Goal: Task Accomplishment & Management: Manage account settings

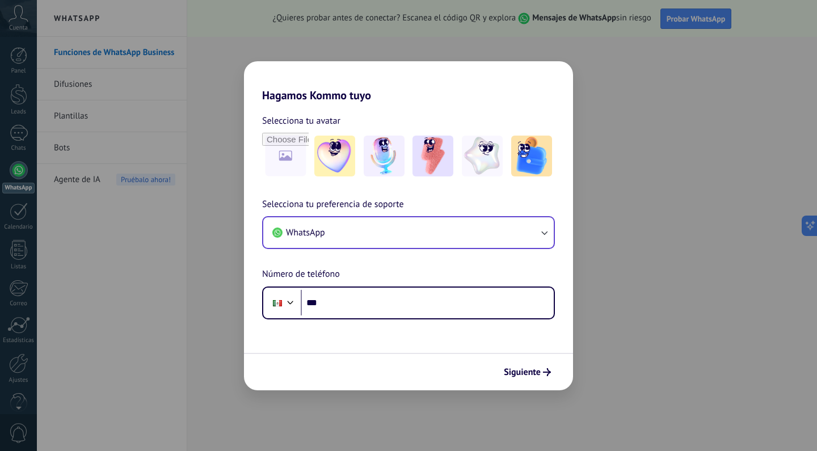
click at [535, 239] on button "WhatsApp" at bounding box center [408, 232] width 291 height 31
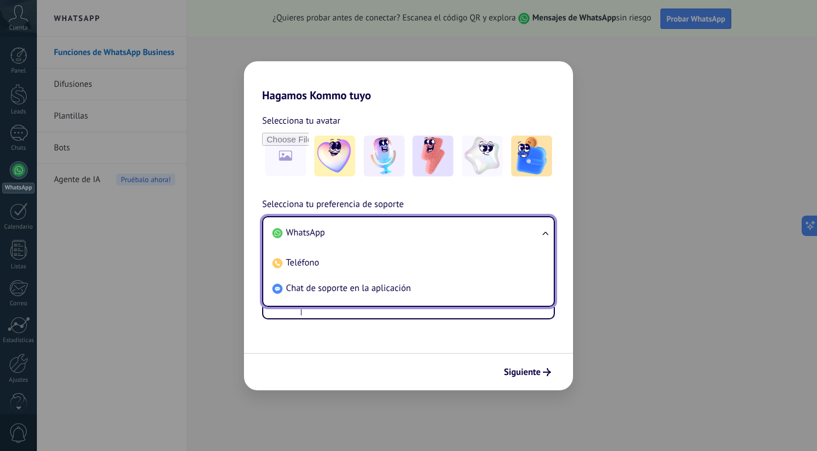
click at [316, 228] on span "WhatsApp" at bounding box center [305, 232] width 39 height 11
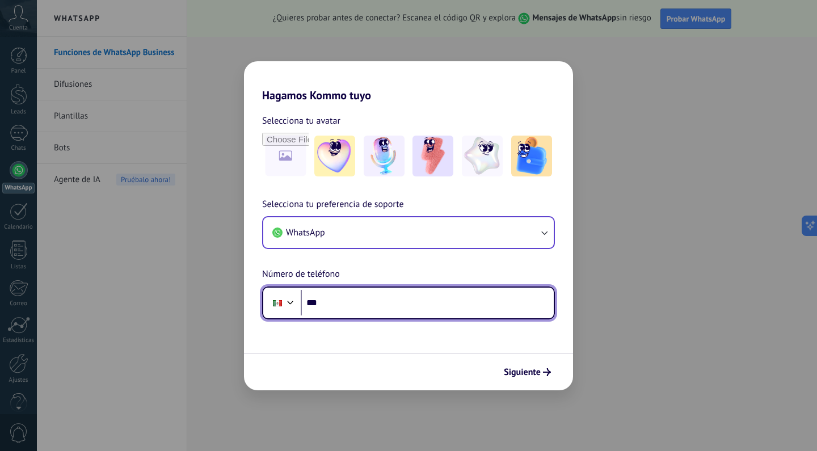
click at [342, 304] on input "***" at bounding box center [427, 303] width 253 height 26
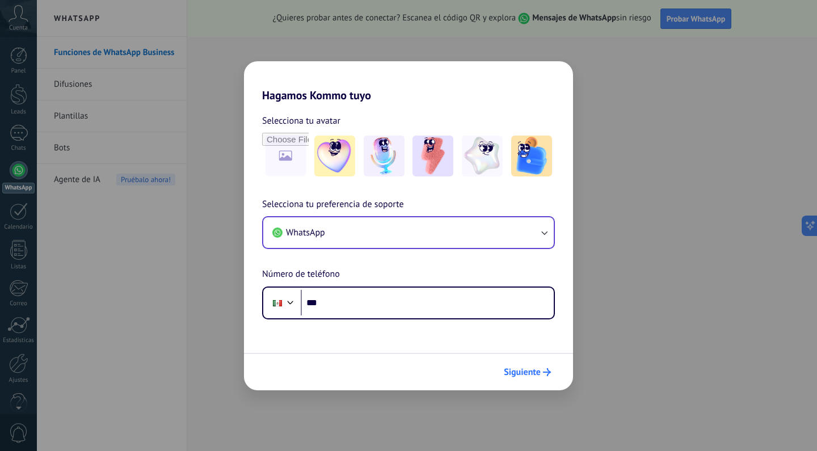
click at [520, 368] on span "Siguiente" at bounding box center [522, 372] width 37 height 8
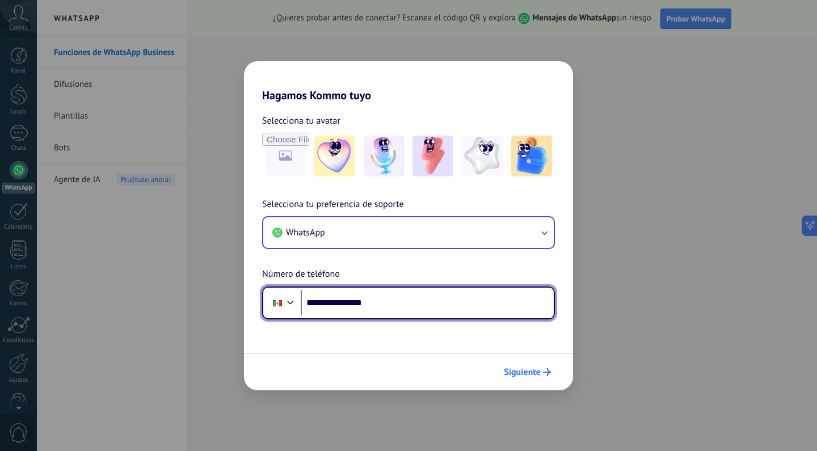
type input "**********"
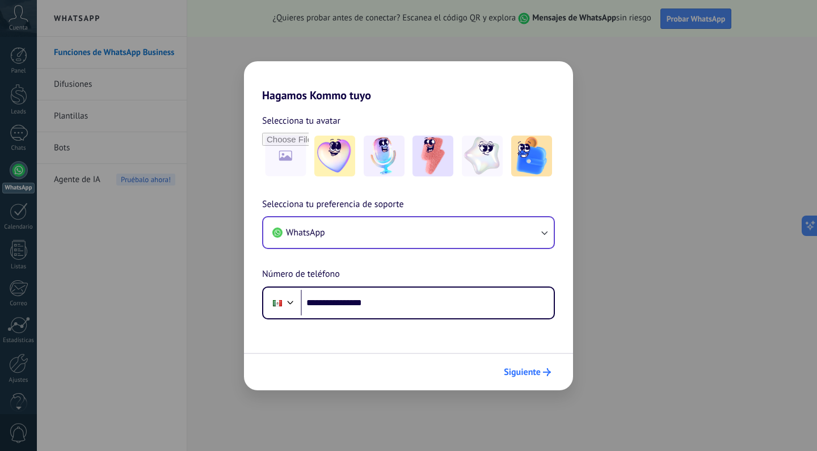
click at [533, 371] on span "Siguiente" at bounding box center [522, 372] width 37 height 8
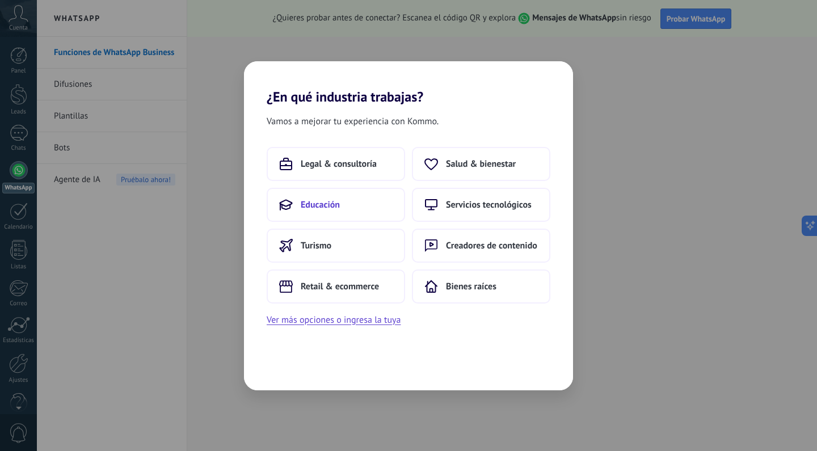
click at [341, 191] on button "Educación" at bounding box center [336, 205] width 138 height 34
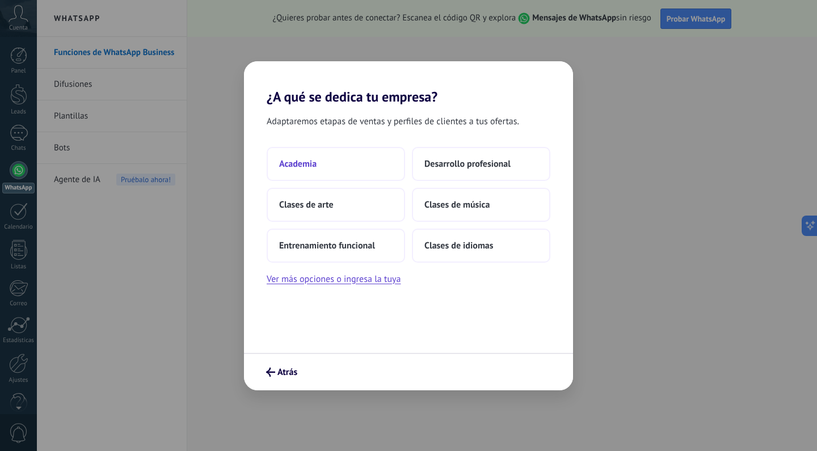
click at [302, 161] on span "Academia" at bounding box center [297, 163] width 37 height 11
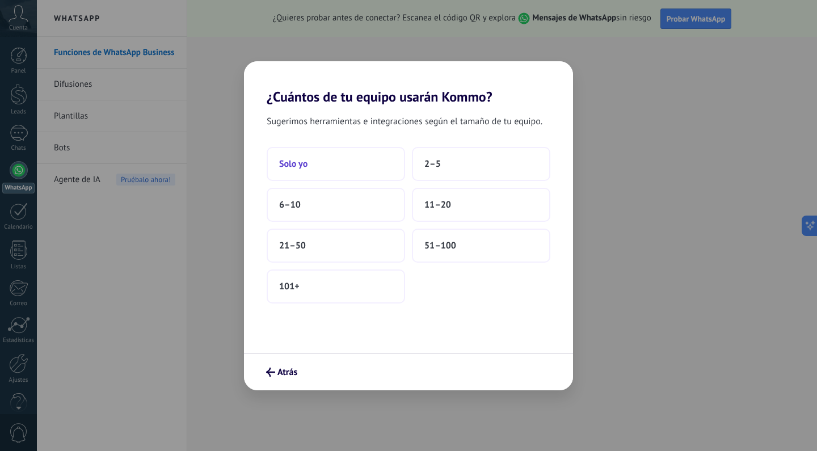
click at [317, 167] on button "Solo yo" at bounding box center [336, 164] width 138 height 34
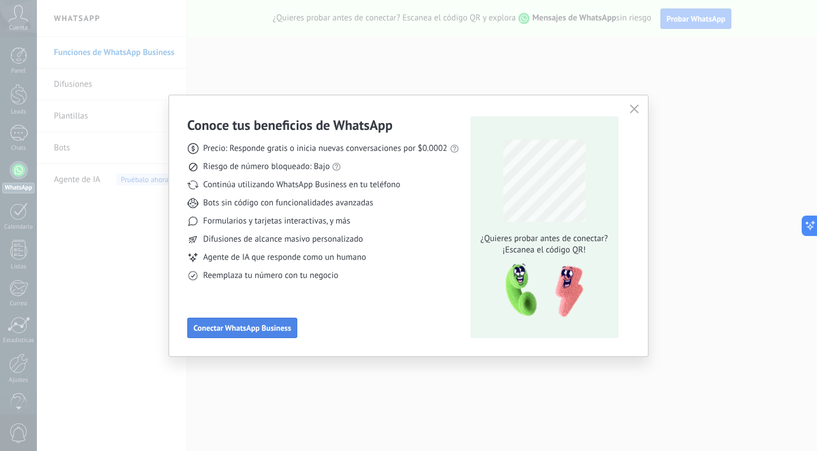
click at [231, 325] on span "Conectar WhatsApp Business" at bounding box center [243, 328] width 98 height 8
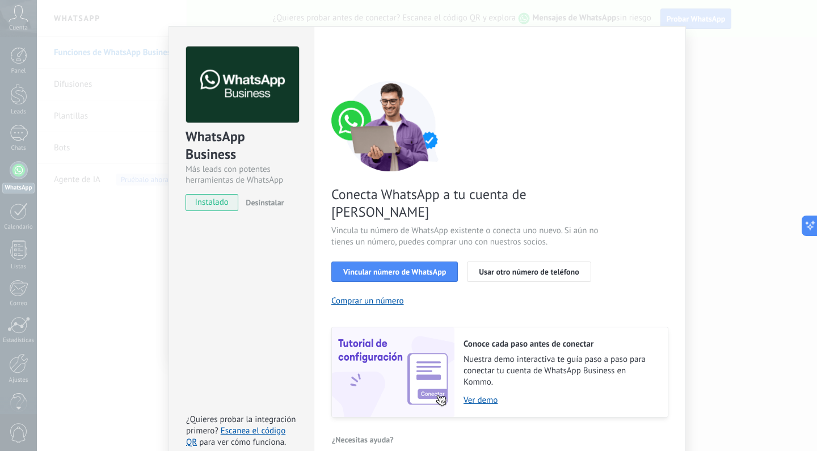
scroll to position [30, 0]
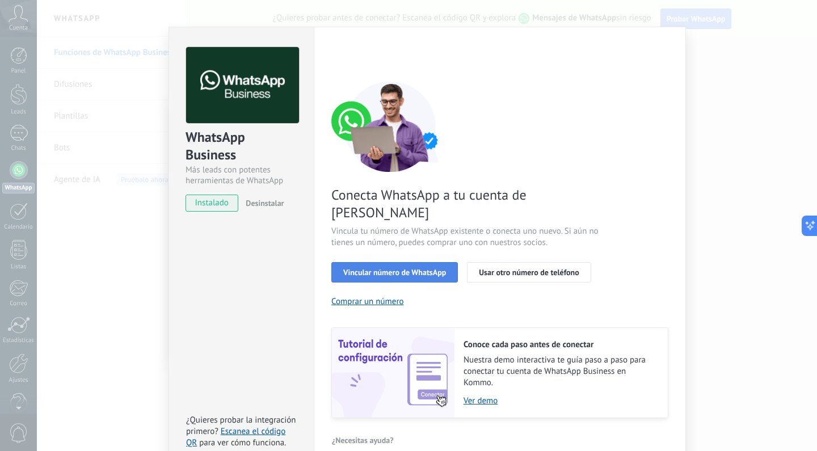
click at [374, 268] on span "Vincular número de WhatsApp" at bounding box center [394, 272] width 103 height 8
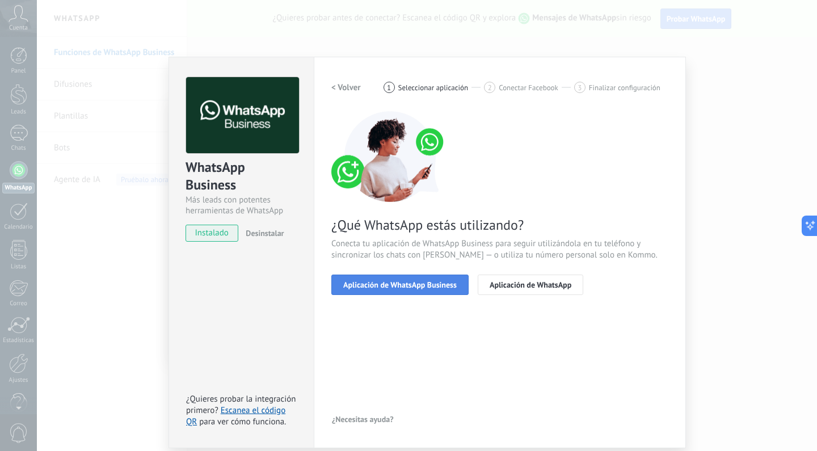
click at [404, 281] on span "Aplicación de WhatsApp Business" at bounding box center [400, 285] width 114 height 8
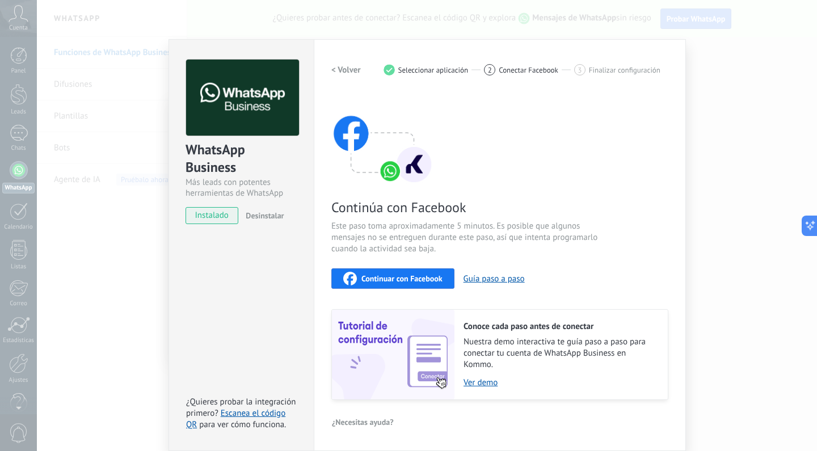
scroll to position [17, 0]
click at [406, 281] on span "Continuar con Facebook" at bounding box center [402, 279] width 81 height 8
click at [96, 251] on div "WhatsApp Business Más leads con potentes herramientas de WhatsApp instalado Des…" at bounding box center [427, 225] width 780 height 451
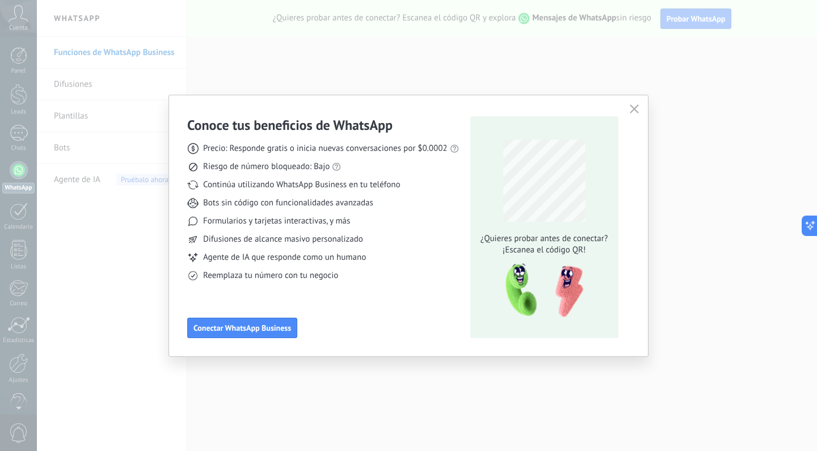
click at [112, 271] on div "Conoce tus beneficios de WhatsApp Precio: Responde gratis o inicia nuevas conve…" at bounding box center [408, 225] width 817 height 451
click at [632, 112] on icon "button" at bounding box center [634, 108] width 9 height 9
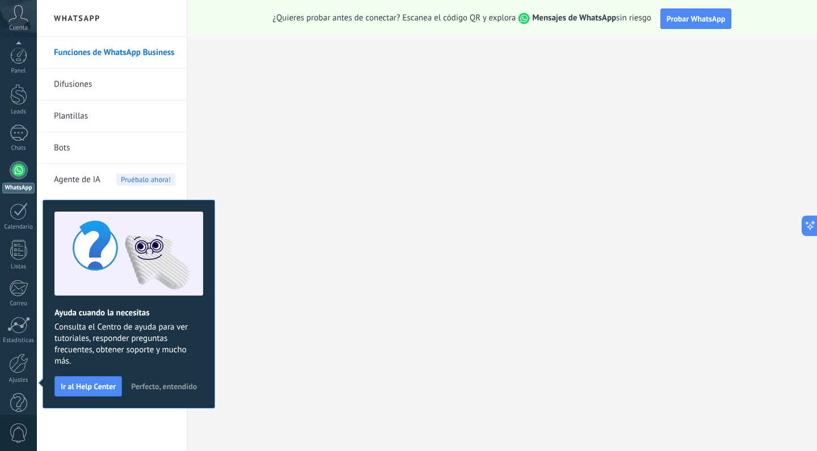
scroll to position [21, 0]
click at [158, 389] on span "Perfecto, entendido" at bounding box center [164, 387] width 66 height 8
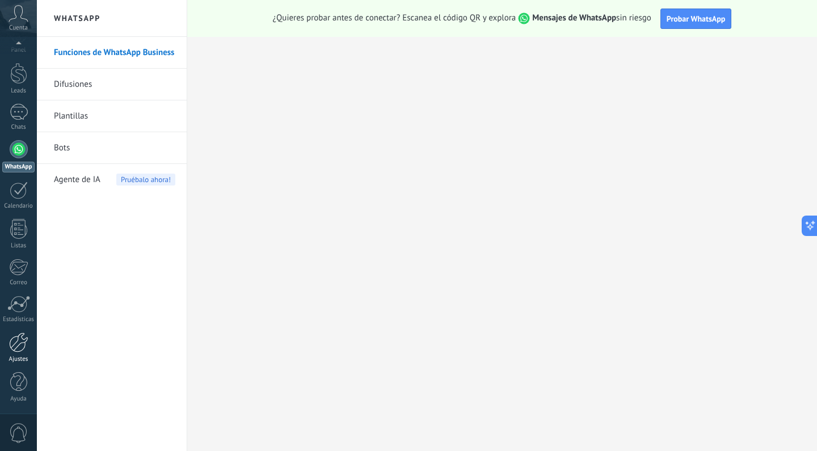
scroll to position [0, 0]
click at [15, 347] on div at bounding box center [18, 343] width 19 height 20
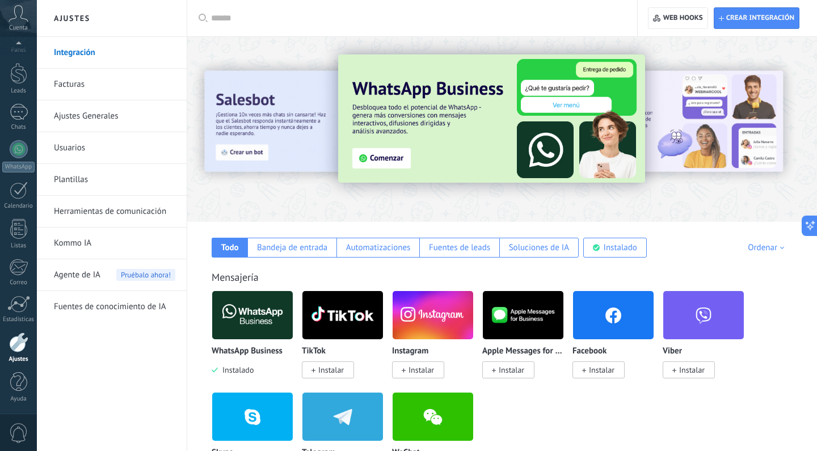
click at [246, 306] on img at bounding box center [252, 315] width 81 height 55
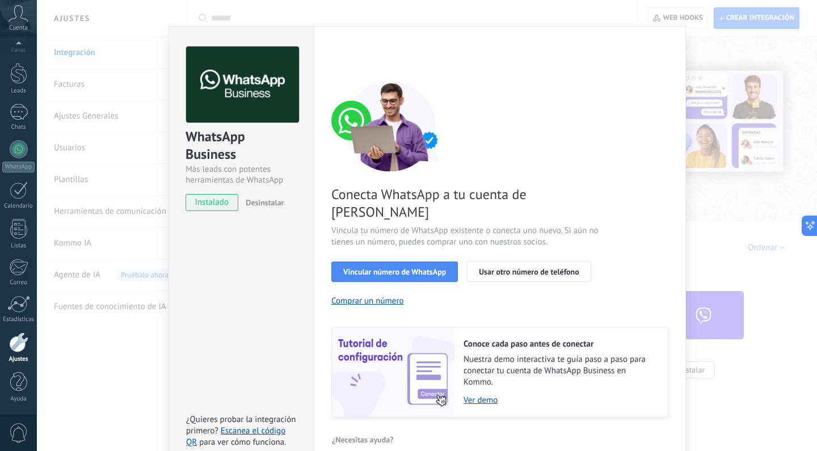
scroll to position [30, 0]
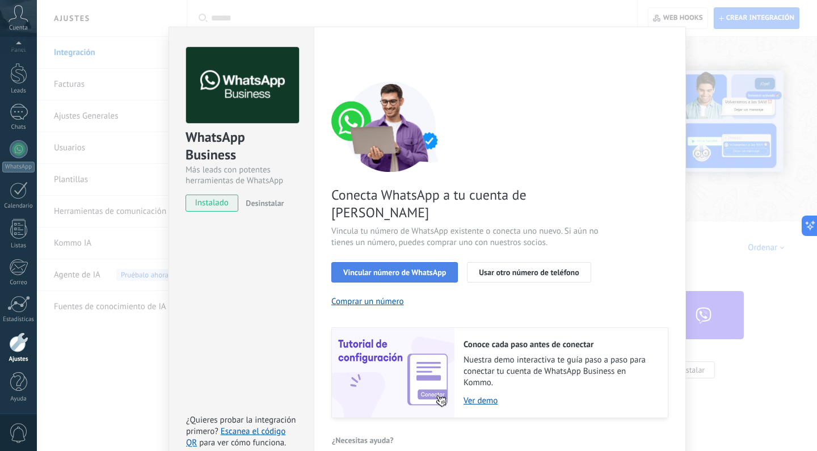
click at [412, 268] on span "Vincular número de WhatsApp" at bounding box center [394, 272] width 103 height 8
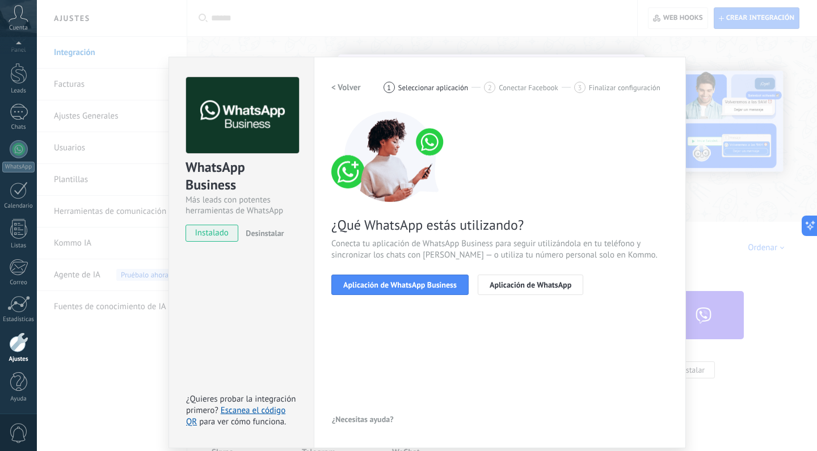
scroll to position [0, 0]
click at [397, 287] on span "Aplicación de WhatsApp Business" at bounding box center [400, 285] width 114 height 8
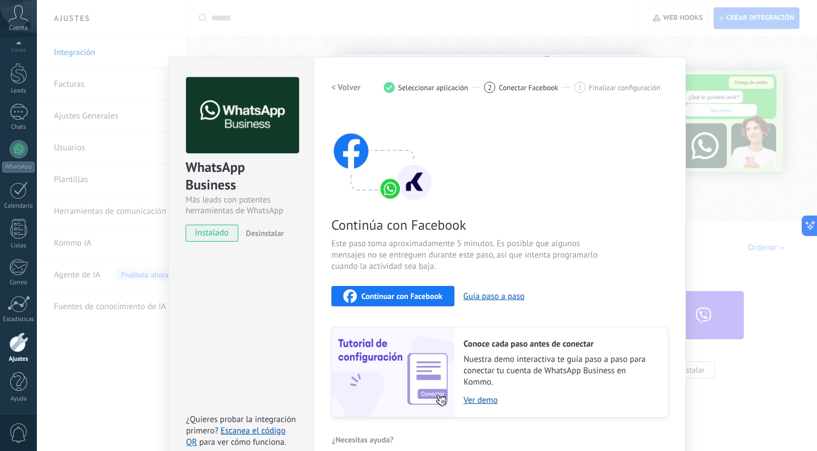
click at [385, 296] on span "Continuar con Facebook" at bounding box center [402, 296] width 81 height 8
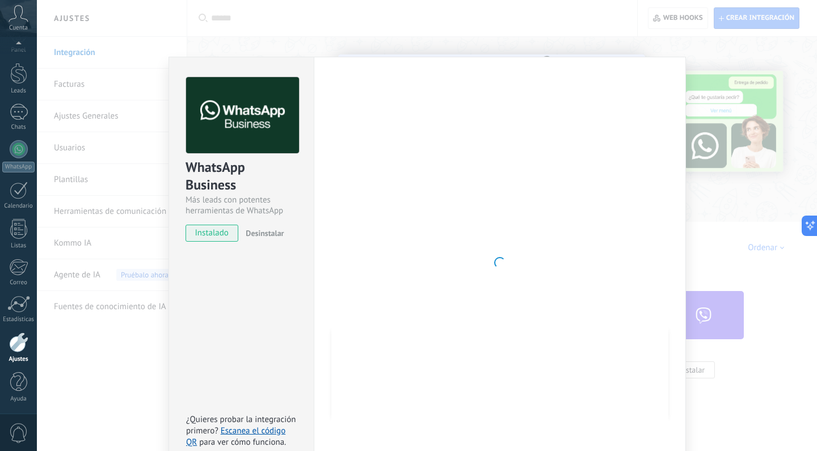
click at [707, 64] on div "WhatsApp Business Más leads con potentes herramientas de WhatsApp instalado Des…" at bounding box center [427, 225] width 780 height 451
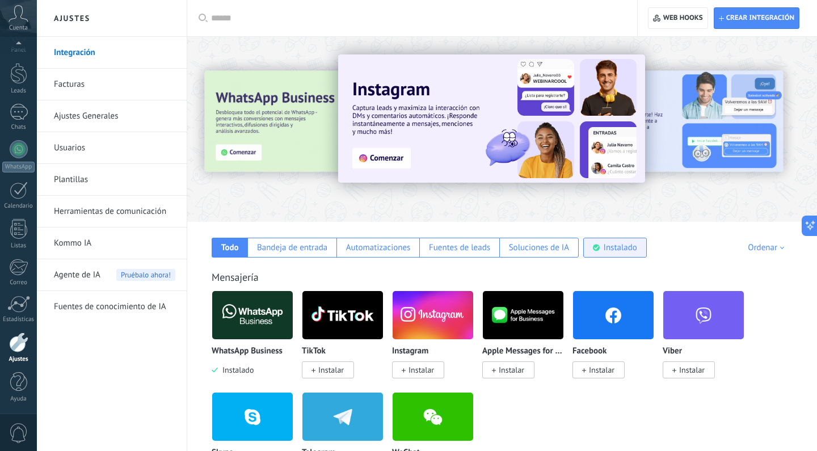
click at [619, 247] on div "Instalado" at bounding box center [620, 247] width 33 height 11
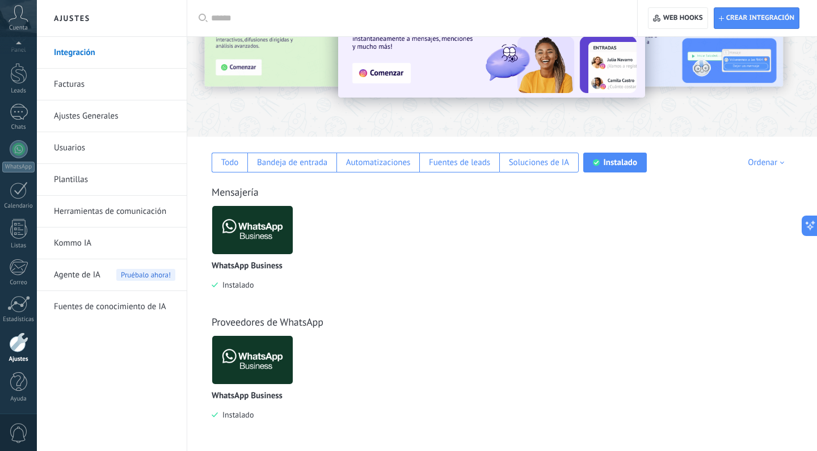
scroll to position [85, 0]
click at [259, 234] on img at bounding box center [252, 230] width 81 height 55
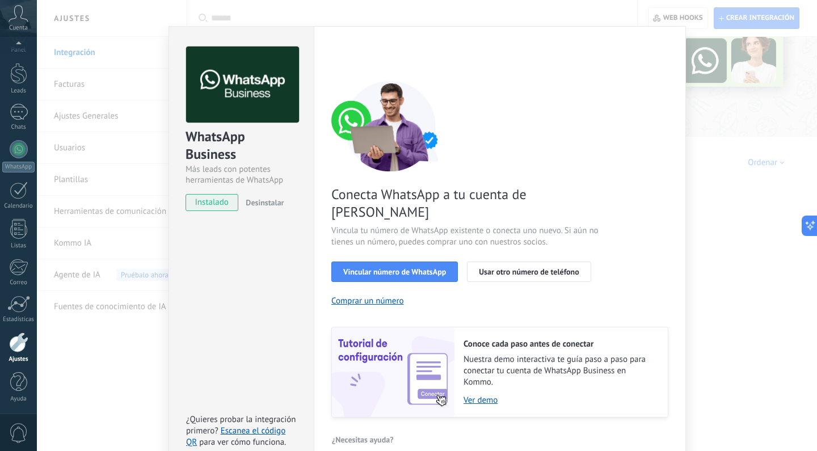
scroll to position [30, 0]
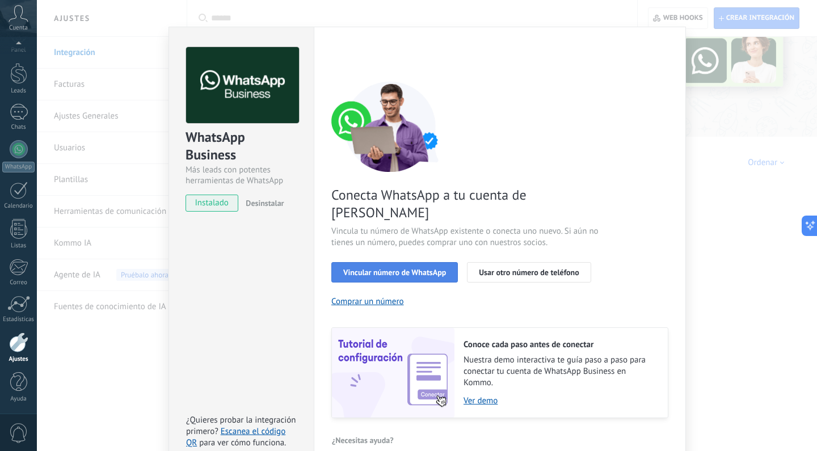
click at [416, 268] on span "Vincular número de WhatsApp" at bounding box center [394, 272] width 103 height 8
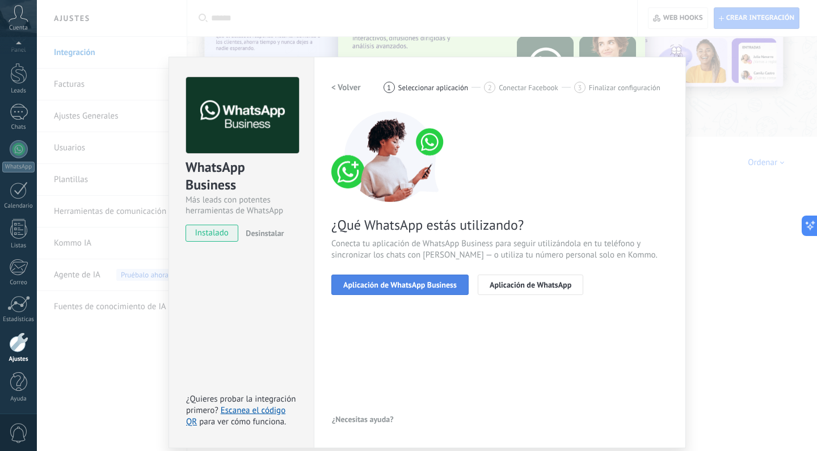
click at [418, 288] on span "Aplicación de WhatsApp Business" at bounding box center [400, 285] width 114 height 8
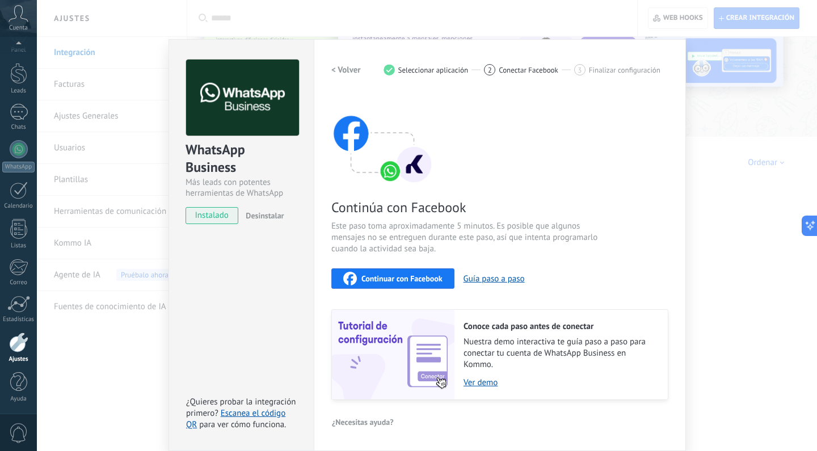
scroll to position [17, 0]
click at [400, 280] on span "Continuar con Facebook" at bounding box center [402, 279] width 81 height 8
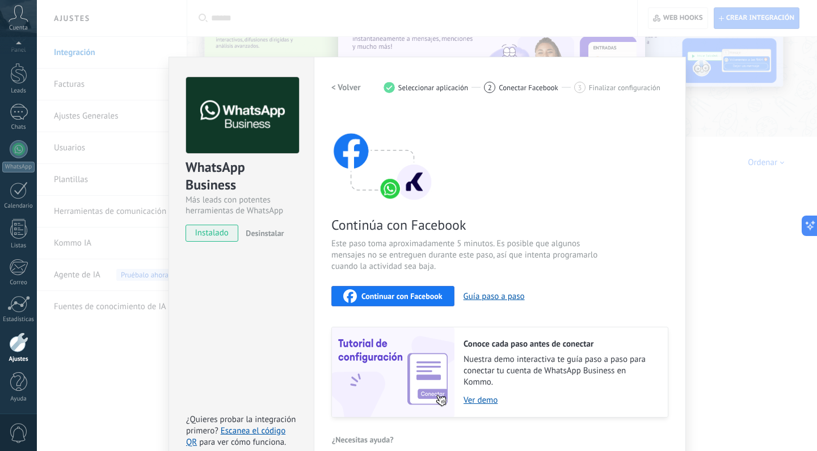
scroll to position [0, 0]
click at [737, 138] on div "WhatsApp Business Más leads con potentes herramientas de WhatsApp instalado Des…" at bounding box center [427, 225] width 780 height 451
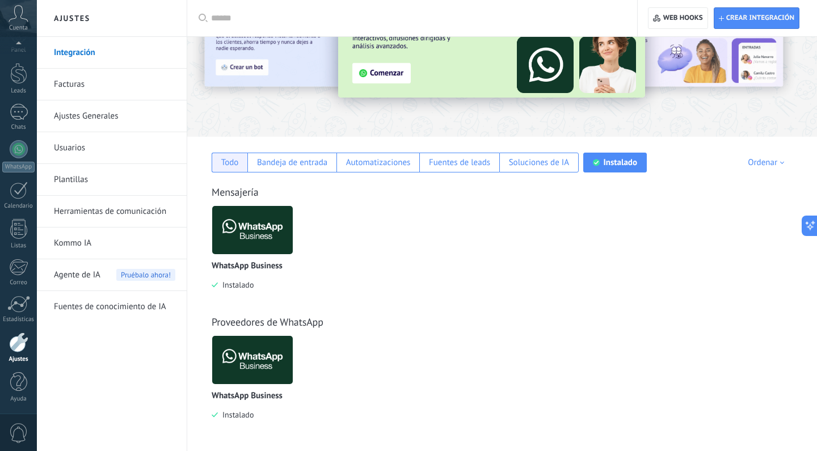
click at [237, 167] on div "Todo" at bounding box center [230, 162] width 18 height 11
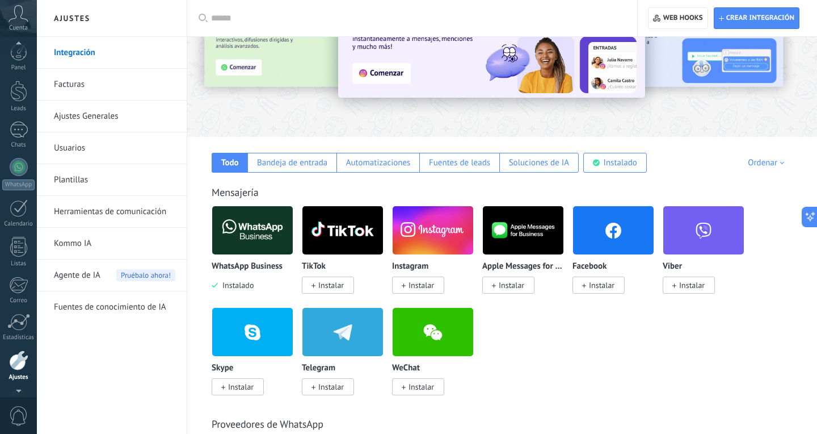
scroll to position [39, 0]
click at [527, 356] on div "WhatsApp Business Instalado TikTok Instalar Instagram Instalar Apple Messages f…" at bounding box center [508, 306] width 593 height 203
click at [16, 134] on div at bounding box center [19, 132] width 18 height 18
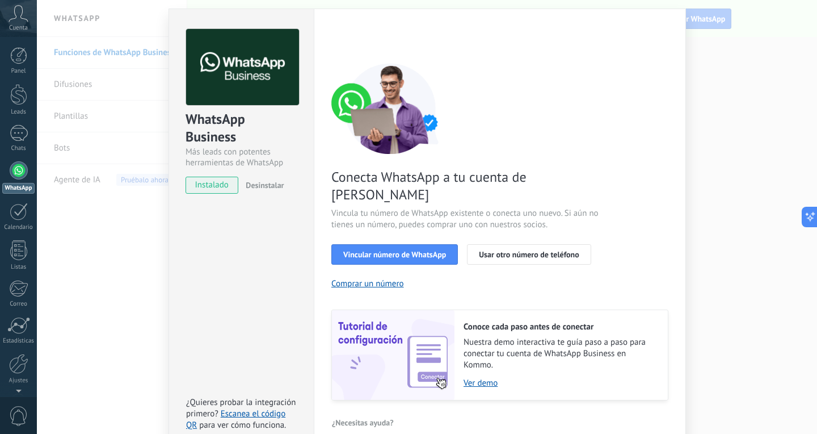
scroll to position [39, 0]
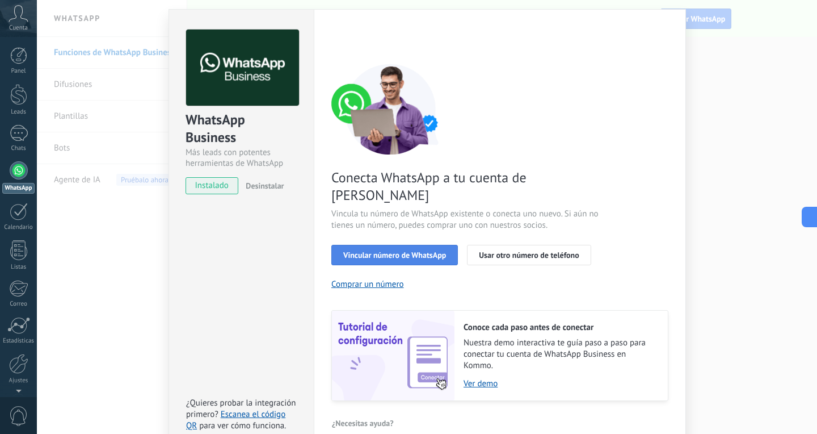
click at [402, 251] on span "Vincular número de WhatsApp" at bounding box center [394, 255] width 103 height 8
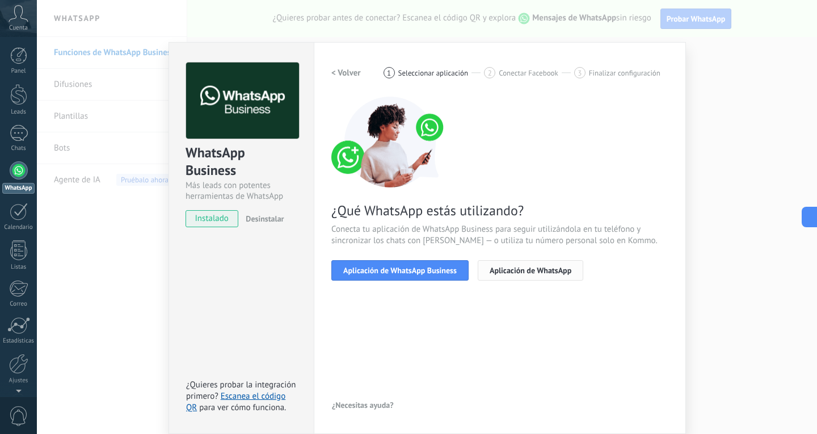
click at [528, 276] on button "Aplicación de WhatsApp" at bounding box center [531, 270] width 106 height 20
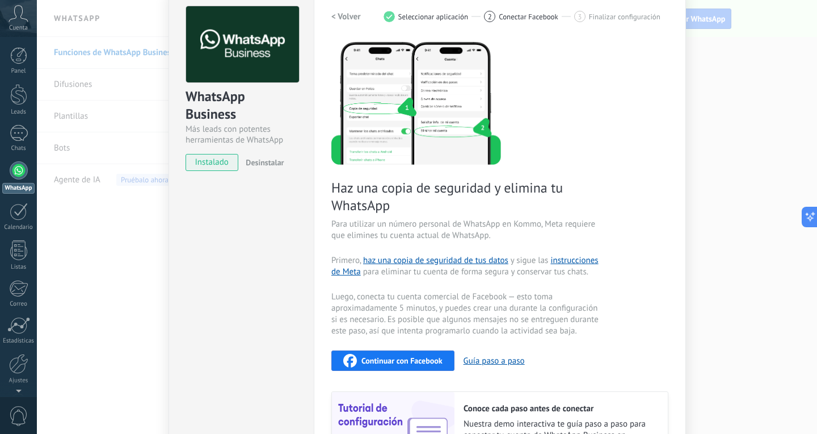
scroll to position [69, 0]
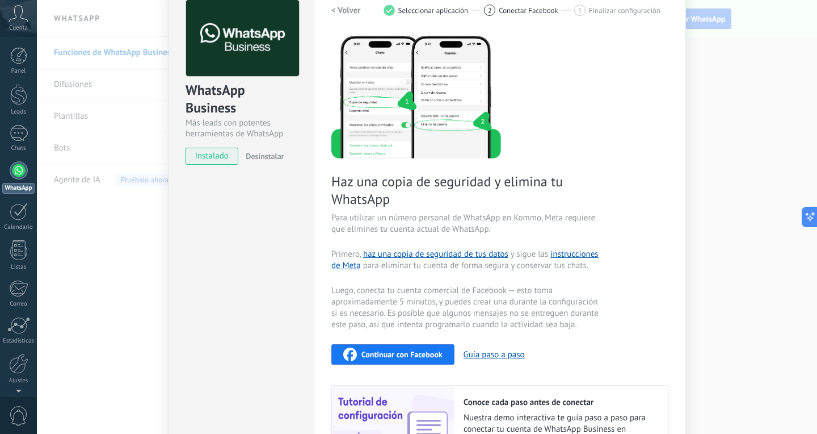
click at [398, 353] on span "Continuar con Facebook" at bounding box center [402, 354] width 81 height 8
click at [389, 358] on span "Continuar con Facebook" at bounding box center [402, 354] width 81 height 8
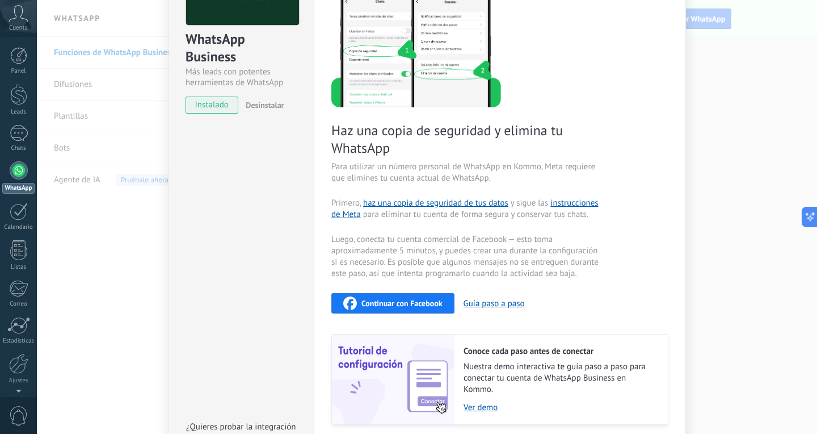
scroll to position [119, 0]
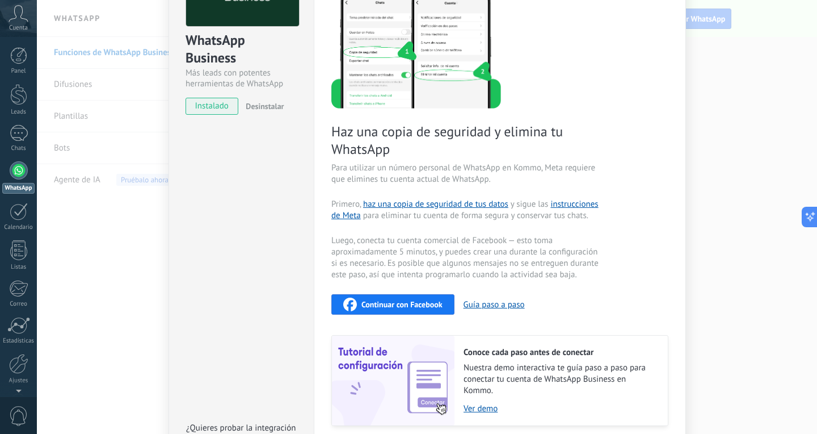
click at [401, 298] on div "Continuar con Facebook" at bounding box center [392, 304] width 99 height 14
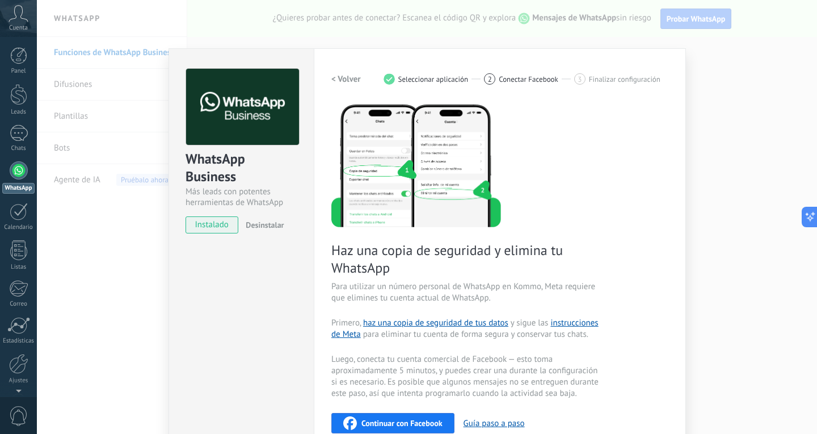
scroll to position [0, 0]
click at [346, 77] on h2 "< Volver" at bounding box center [346, 79] width 30 height 11
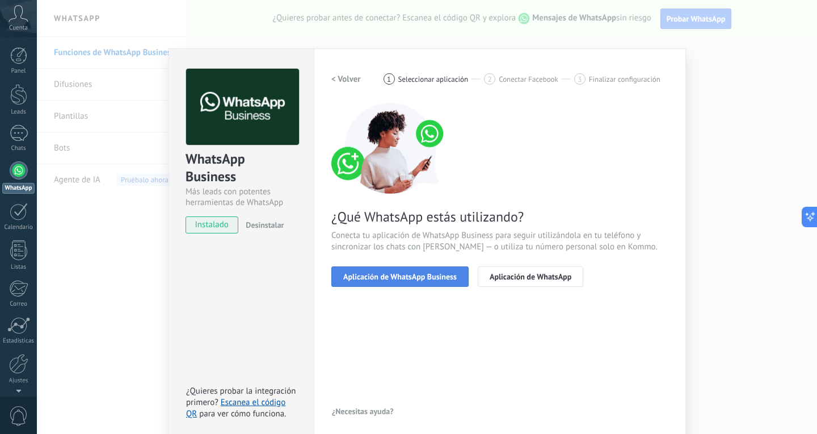
click at [400, 276] on span "Aplicación de WhatsApp Business" at bounding box center [400, 276] width 114 height 8
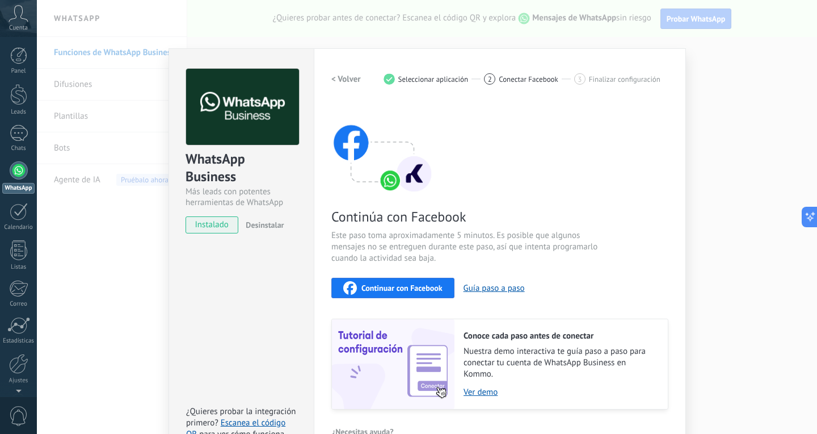
click at [394, 287] on span "Continuar con Facebook" at bounding box center [402, 288] width 81 height 8
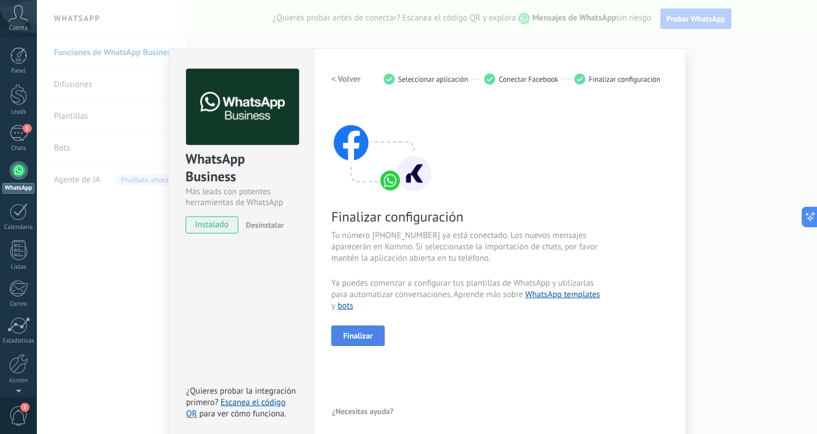
click at [363, 333] on span "Finalizar" at bounding box center [358, 335] width 30 height 8
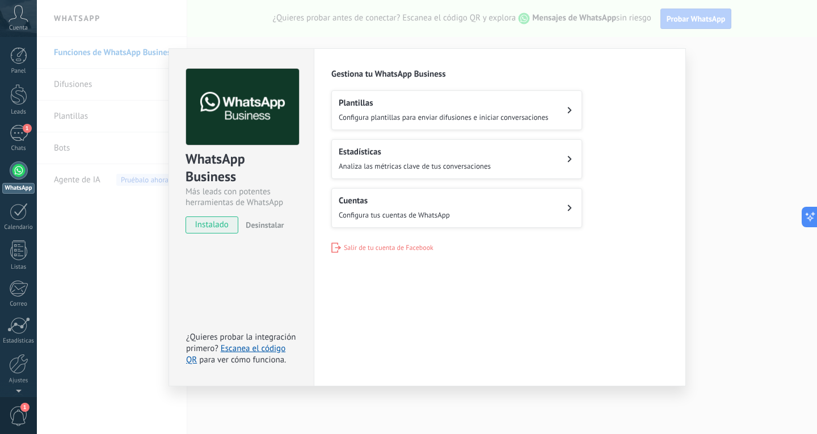
click at [570, 111] on icon at bounding box center [570, 110] width 4 height 6
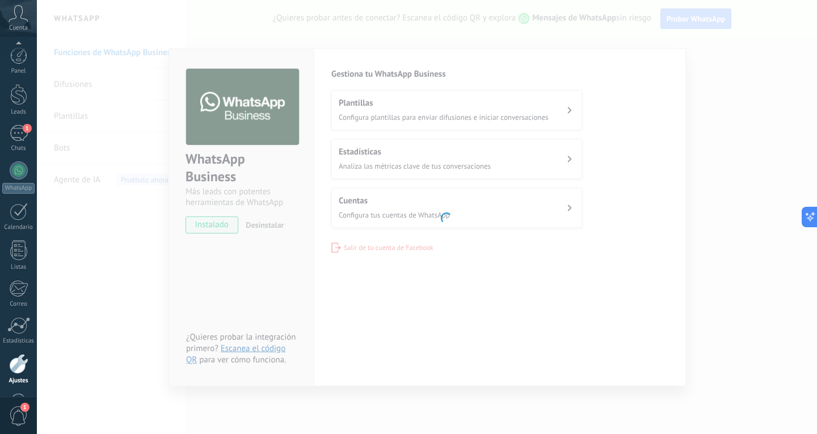
scroll to position [39, 0]
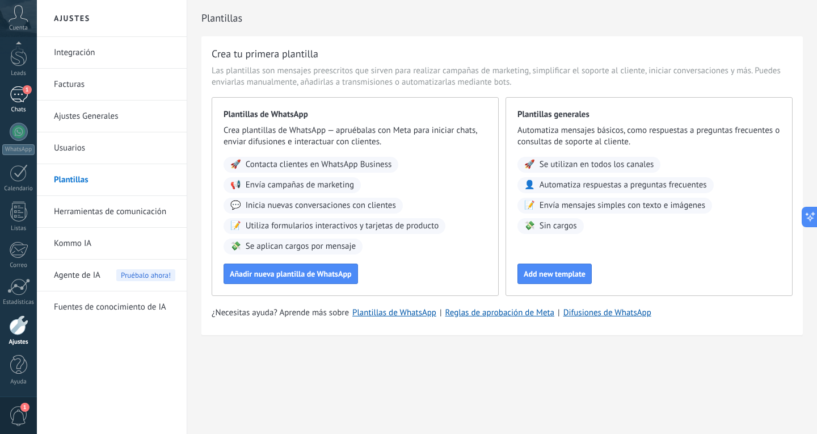
click at [16, 103] on link "1 Chats" at bounding box center [18, 99] width 37 height 27
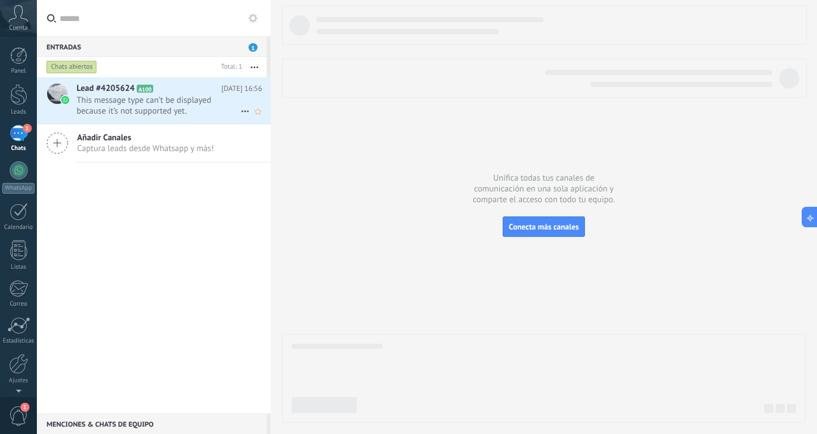
click at [120, 102] on span "This message type can’t be displayed because it’s not supported yet." at bounding box center [159, 106] width 164 height 22
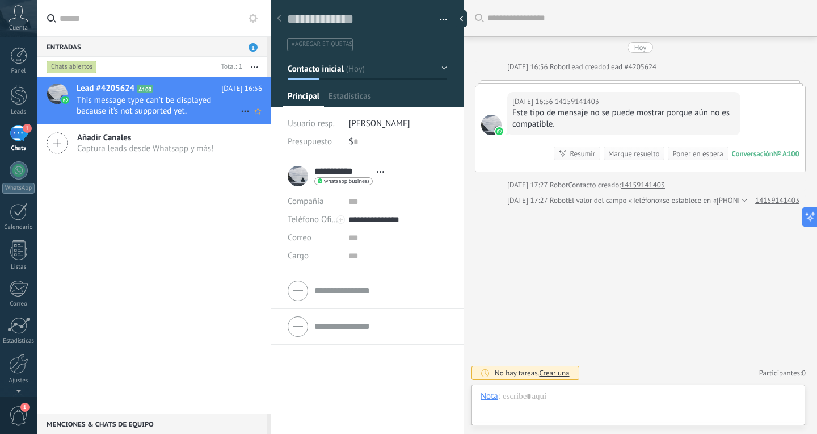
scroll to position [17, 0]
click at [511, 89] on div "[DATE] 16:56 14159141403 Este tipo de mensaje no se puede mostrar porque aún no…" at bounding box center [641, 128] width 330 height 85
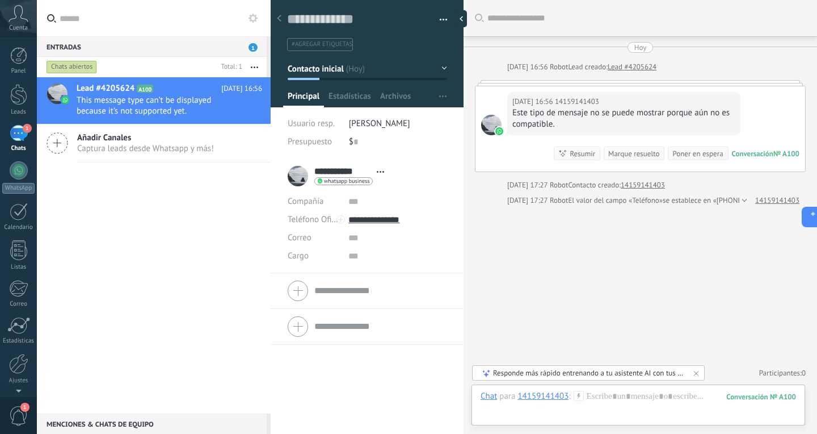
click at [25, 18] on icon at bounding box center [19, 13] width 20 height 17
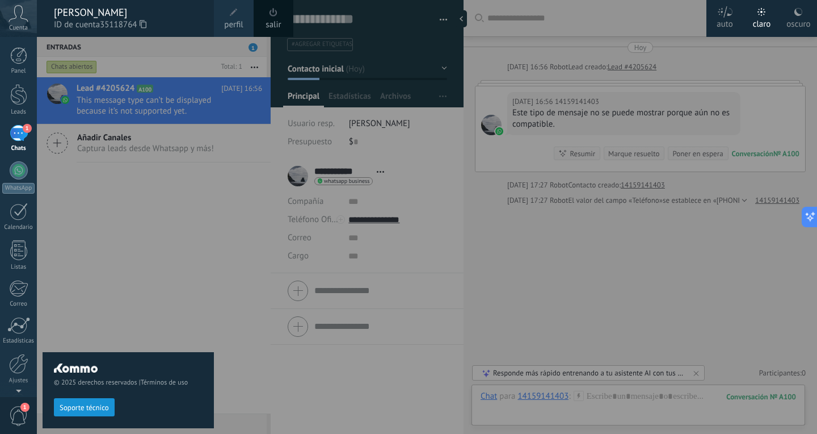
click at [24, 18] on icon at bounding box center [19, 13] width 20 height 17
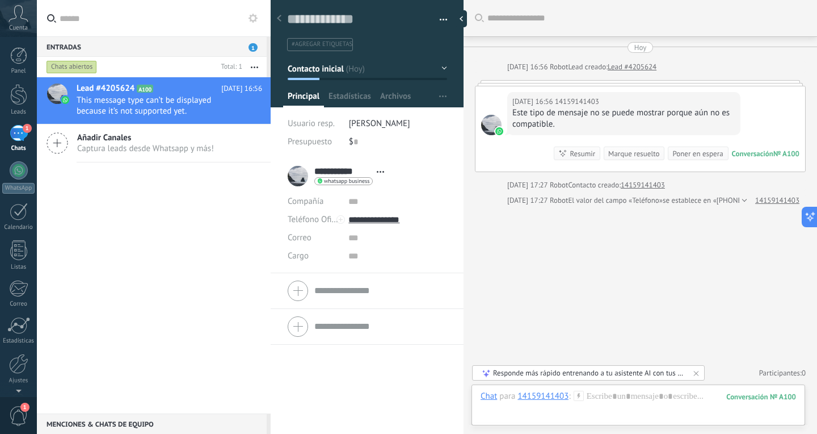
click at [24, 18] on icon at bounding box center [19, 13] width 20 height 17
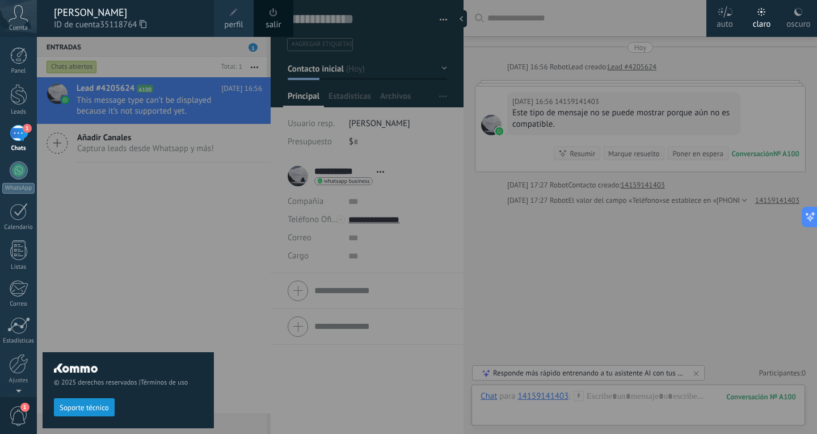
click at [803, 13] on icon at bounding box center [798, 11] width 9 height 9
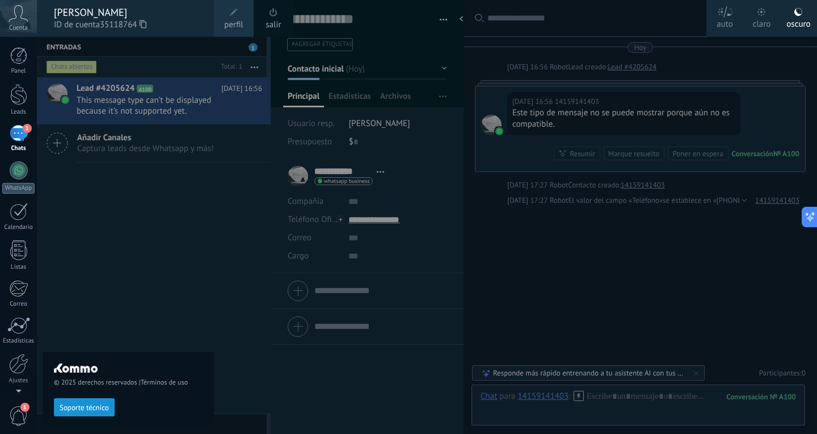
click at [755, 14] on div "claro" at bounding box center [762, 22] width 18 height 30
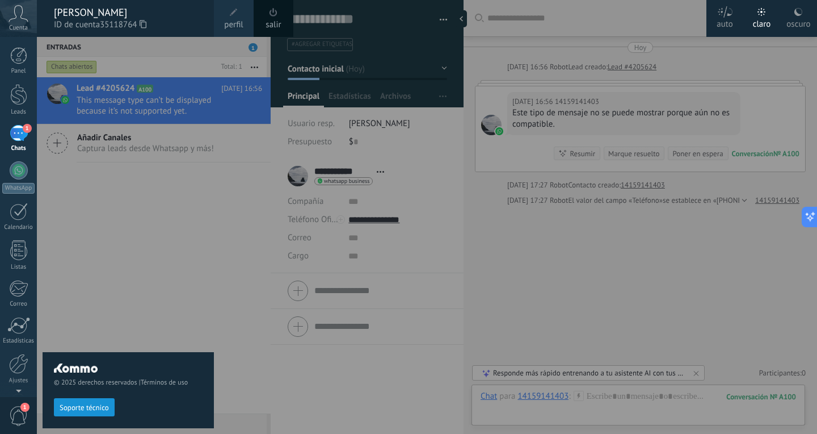
click at [532, 51] on div at bounding box center [445, 217] width 817 height 434
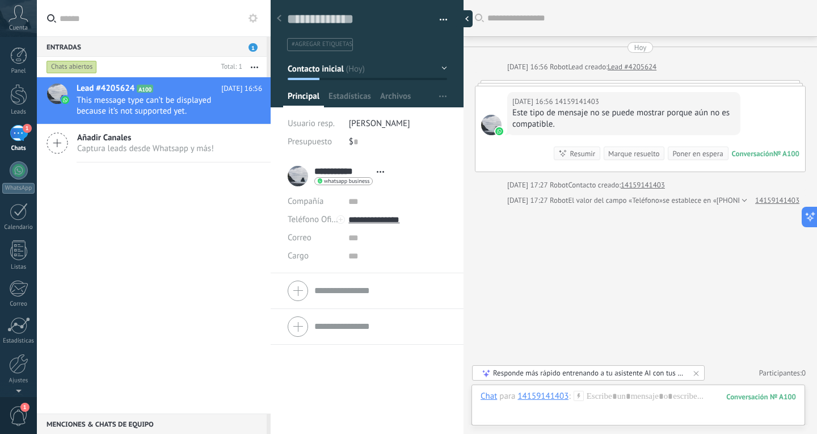
click at [463, 21] on div at bounding box center [464, 18] width 17 height 17
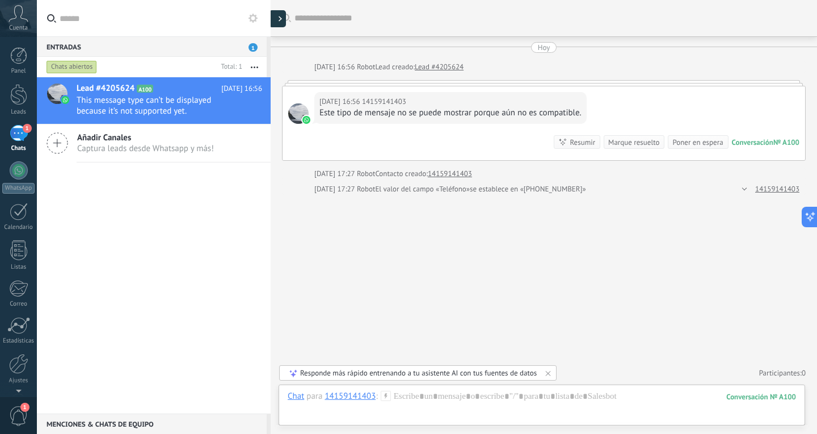
click at [279, 19] on div at bounding box center [277, 18] width 17 height 17
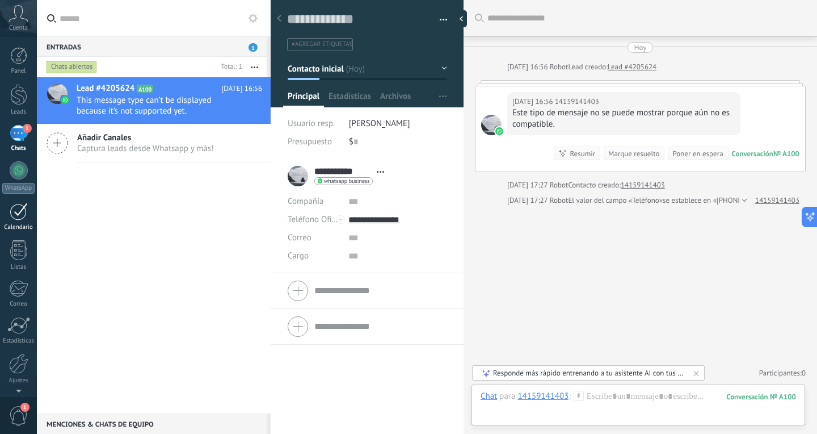
click at [20, 212] on div at bounding box center [19, 212] width 18 height 18
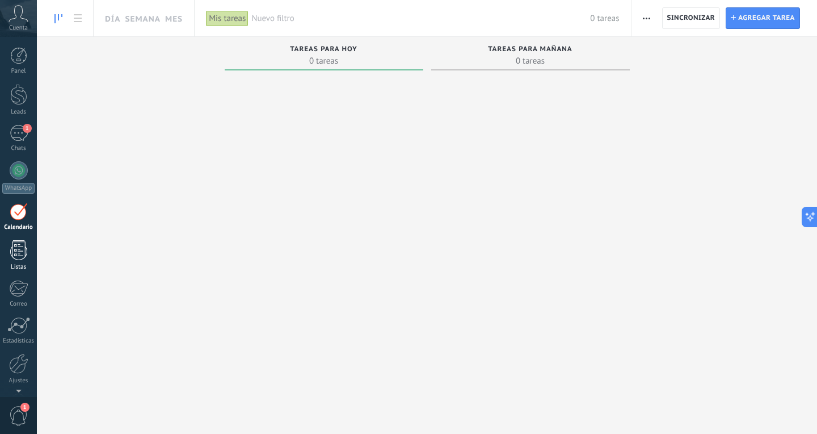
click at [15, 246] on div at bounding box center [18, 250] width 17 height 20
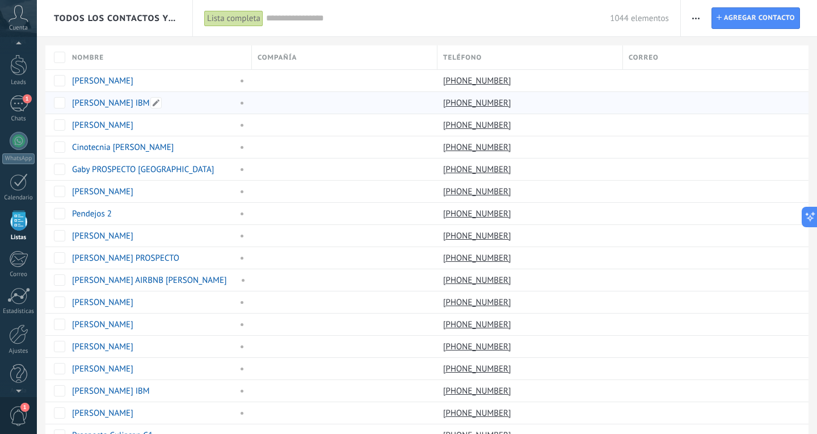
click at [91, 102] on link "[PERSON_NAME] IBM" at bounding box center [111, 103] width 78 height 11
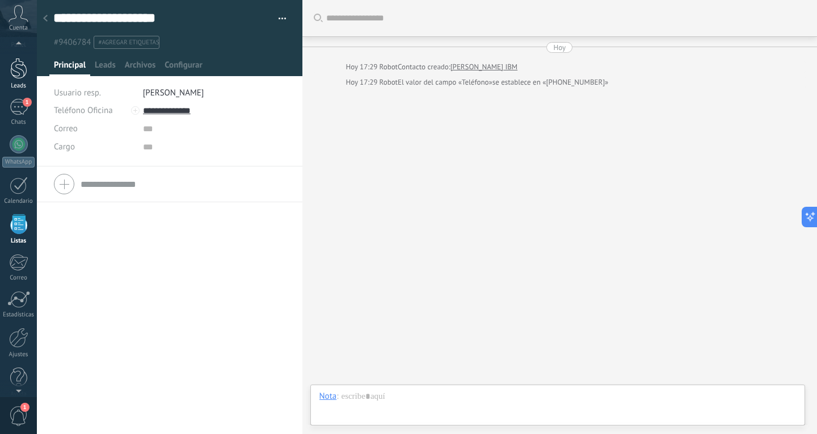
scroll to position [18, 0]
click at [21, 105] on div "Panel Leads 1 Chats WhatsApp Clientes" at bounding box center [18, 224] width 37 height 388
click at [21, 107] on div "1" at bounding box center [19, 115] width 18 height 16
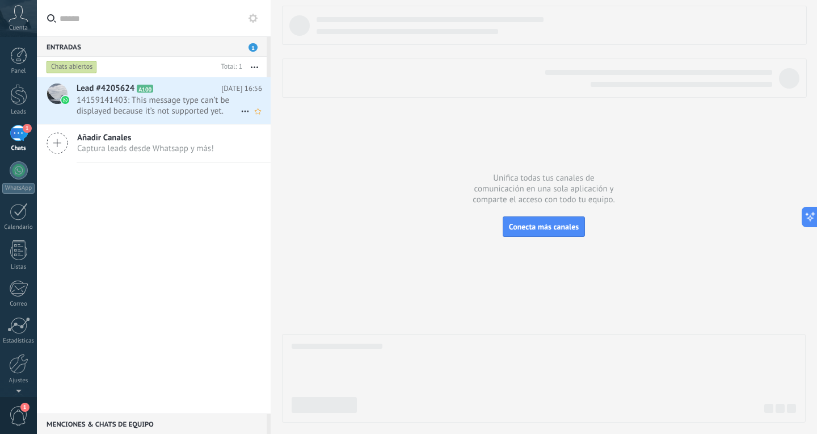
click at [174, 107] on span "14159141403: This message type can’t be displayed because it’s not supported ye…" at bounding box center [159, 106] width 164 height 22
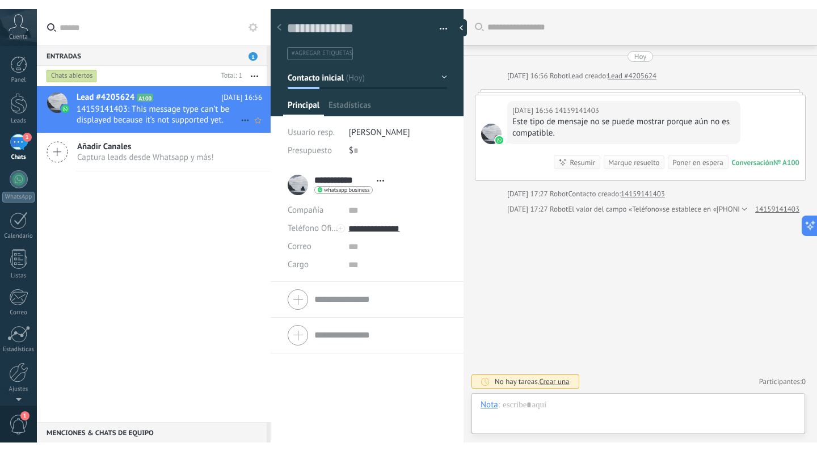
scroll to position [17, 0]
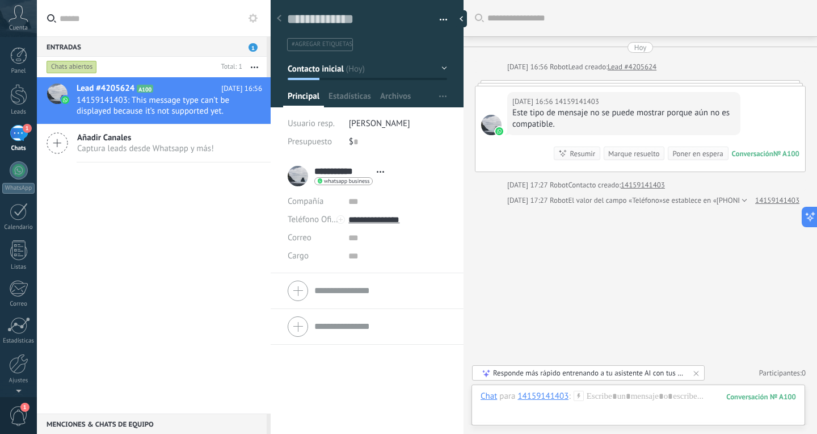
click at [299, 178] on div "**********" at bounding box center [339, 176] width 102 height 28
click at [491, 128] on div at bounding box center [491, 125] width 20 height 20
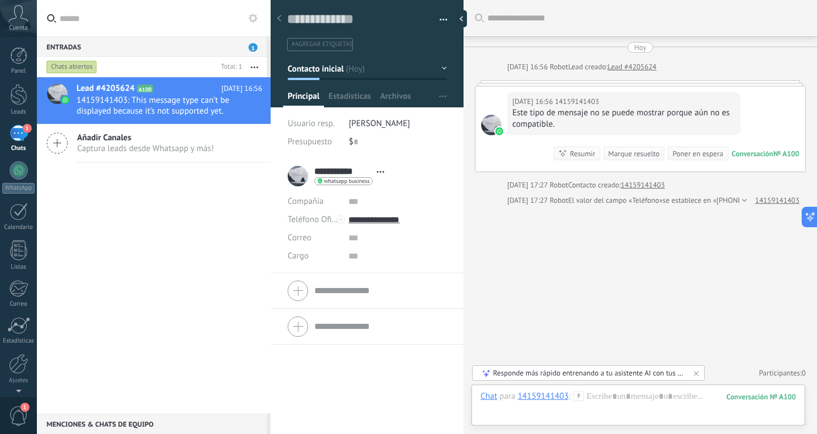
click at [672, 115] on div "Este tipo de mensaje no se puede mostrar porque aún no es compatible." at bounding box center [623, 118] width 223 height 23
type textarea "**********"
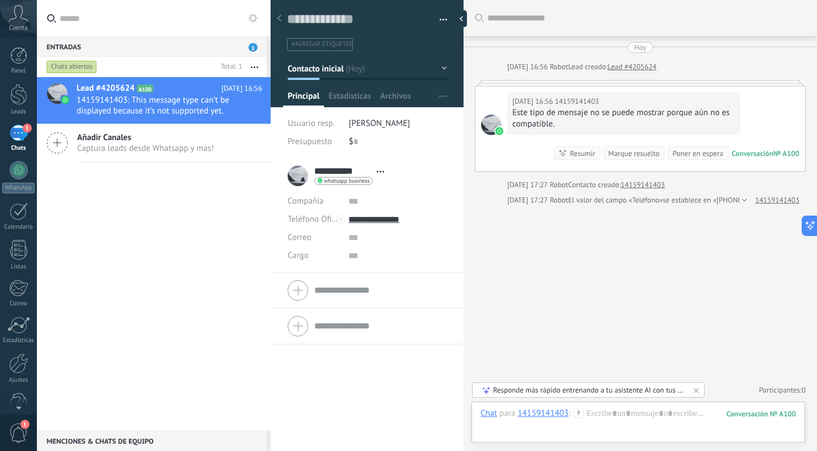
scroll to position [11, 0]
click at [145, 144] on span "Captura leads desde Whatsapp y más!" at bounding box center [145, 148] width 137 height 11
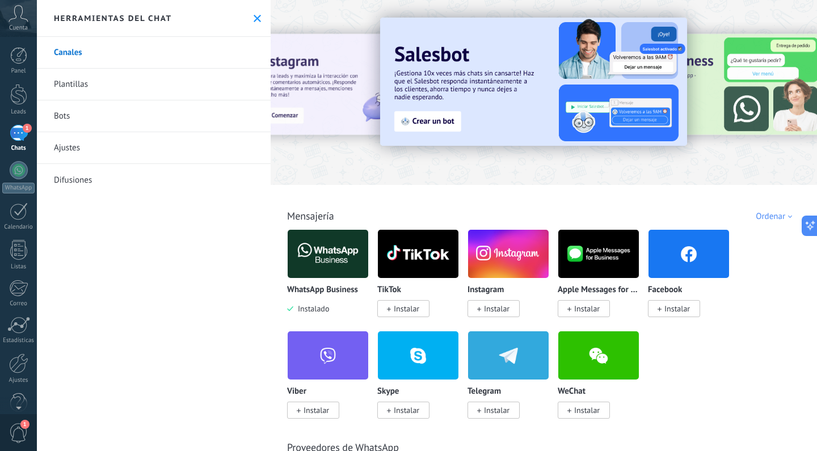
click at [125, 87] on link "Plantillas" at bounding box center [154, 85] width 234 height 32
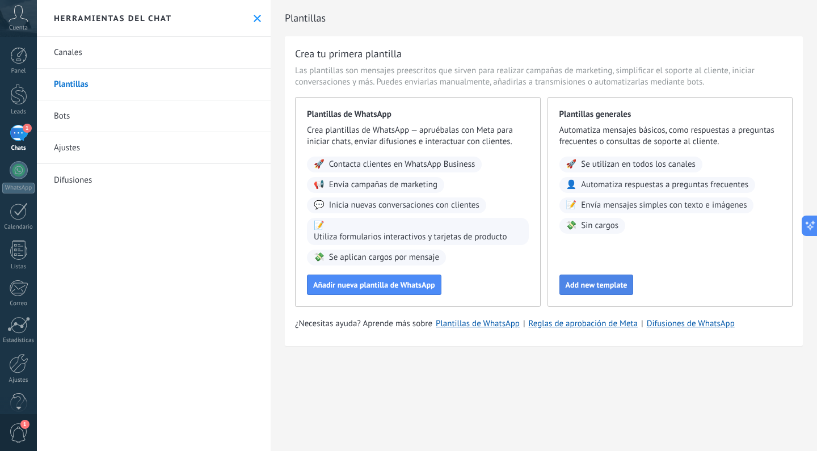
click at [611, 287] on span "Add new template" at bounding box center [597, 285] width 62 height 8
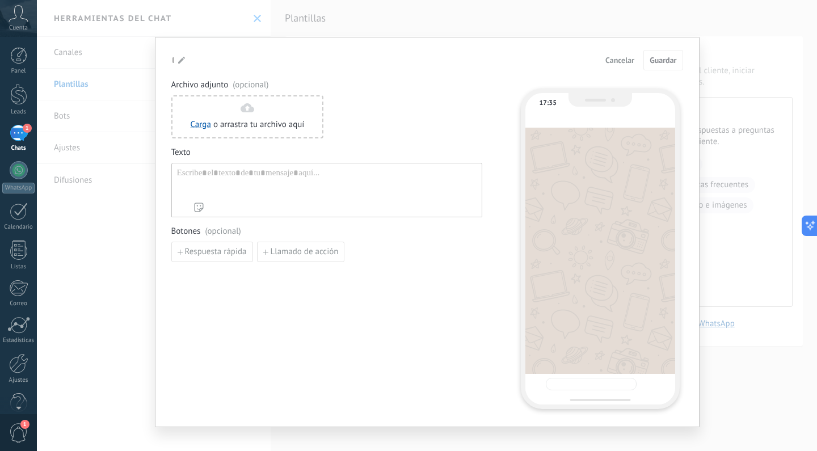
type input "**********"
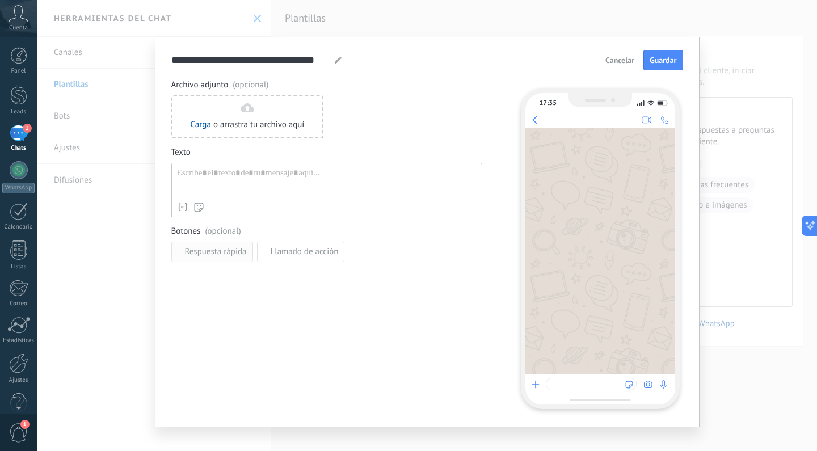
click at [213, 252] on span "Respuesta rápida" at bounding box center [216, 252] width 62 height 8
click at [241, 254] on input at bounding box center [232, 251] width 121 height 18
type input "*"
click at [610, 57] on span "Cancelar" at bounding box center [620, 60] width 29 height 8
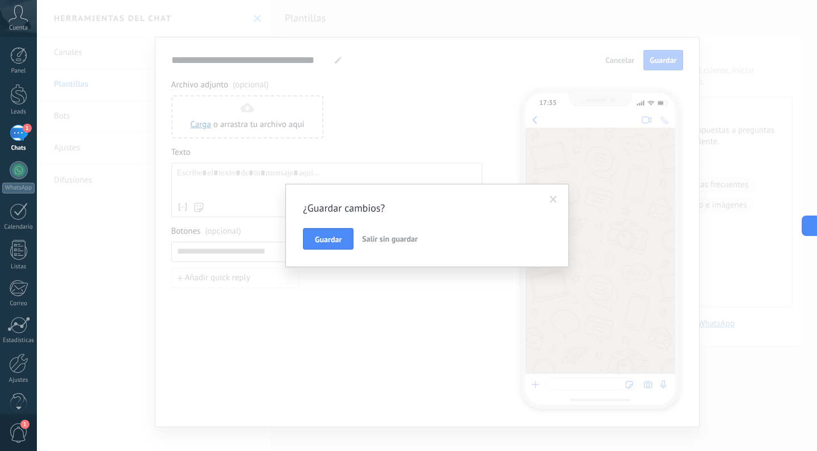
click at [377, 237] on span "Salir sin guardar" at bounding box center [390, 239] width 56 height 10
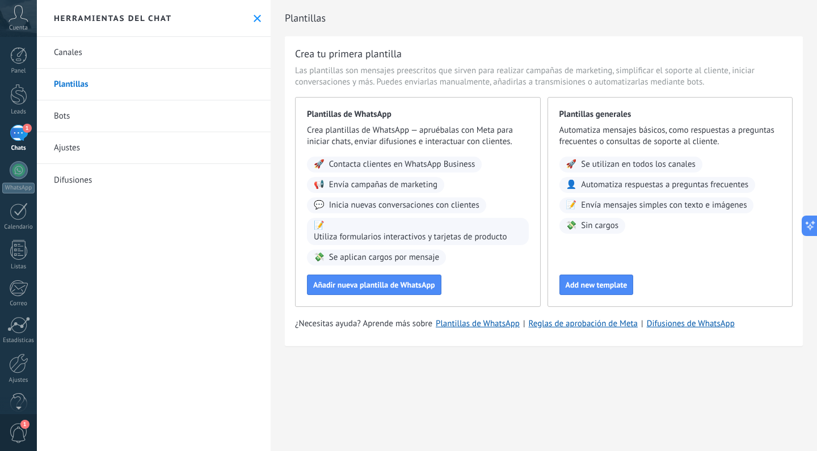
click at [78, 175] on link "Difusiones" at bounding box center [154, 180] width 234 height 32
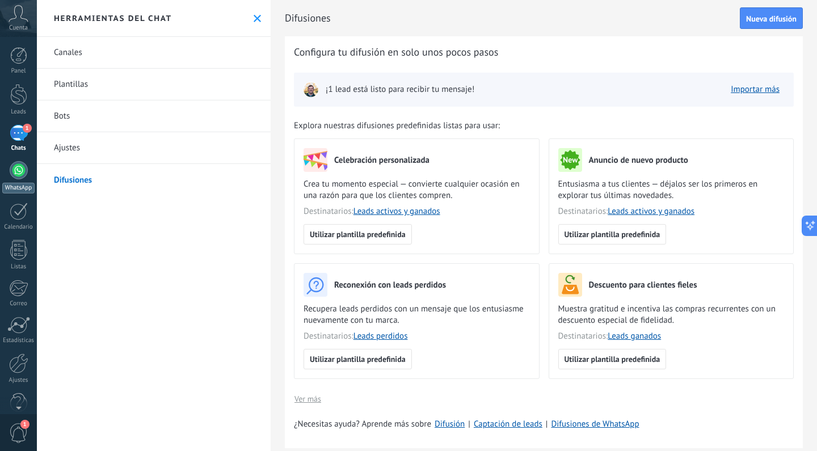
click at [20, 164] on div at bounding box center [19, 170] width 18 height 18
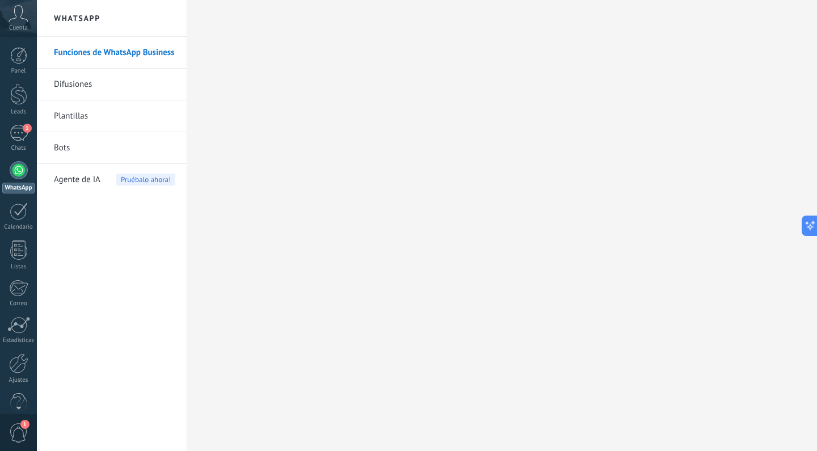
click at [23, 26] on span "Cuenta" at bounding box center [18, 27] width 19 height 7
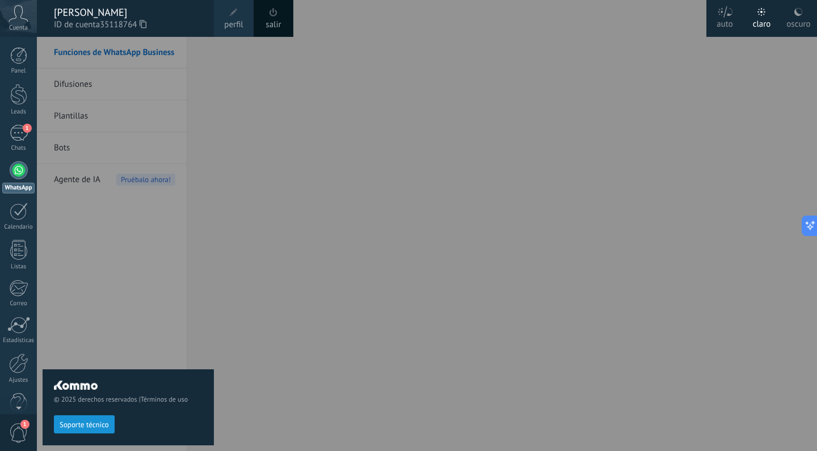
click at [235, 22] on span "perfil" at bounding box center [233, 25] width 19 height 12
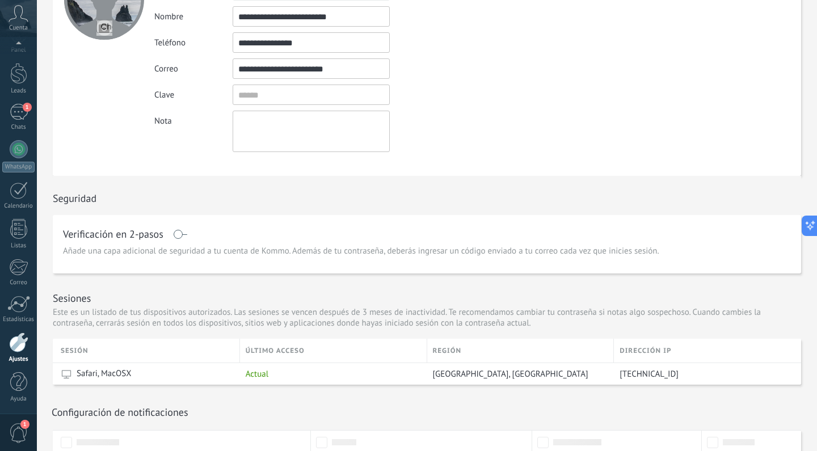
scroll to position [107, 0]
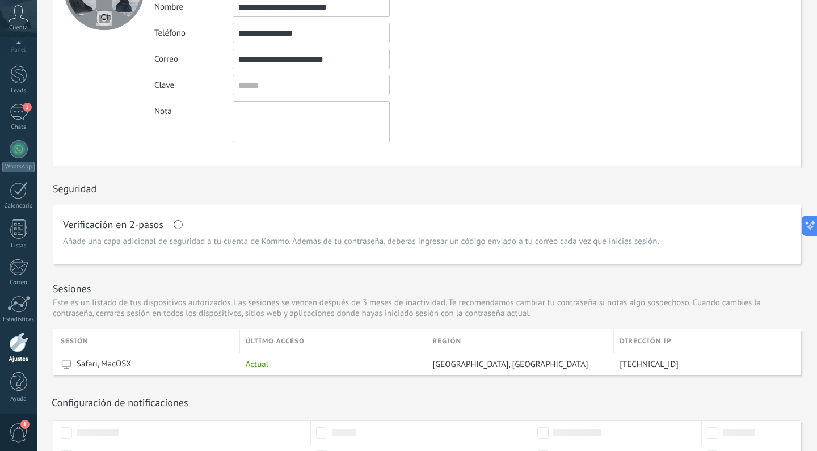
click at [184, 225] on span at bounding box center [180, 224] width 14 height 9
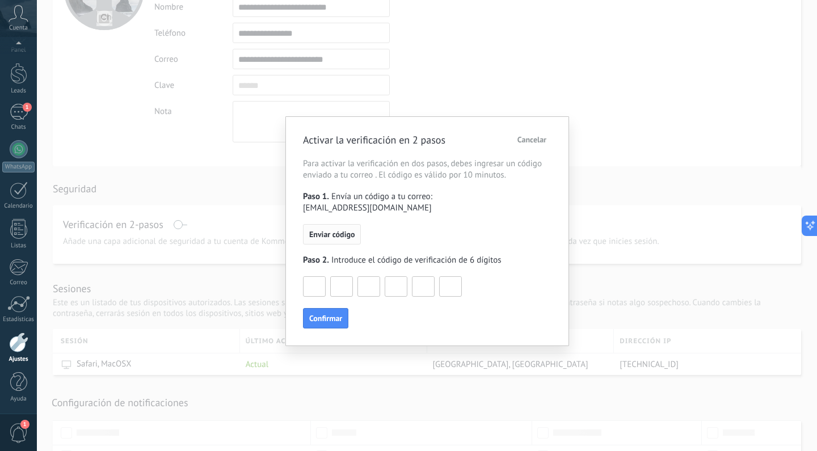
click at [343, 230] on span "Enviar código" at bounding box center [331, 234] width 45 height 8
click at [319, 277] on input at bounding box center [315, 286] width 22 height 18
type input "*"
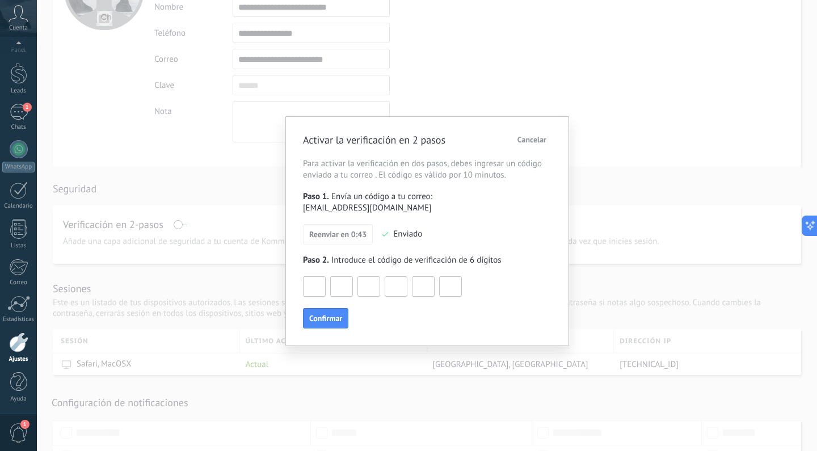
type input "*"
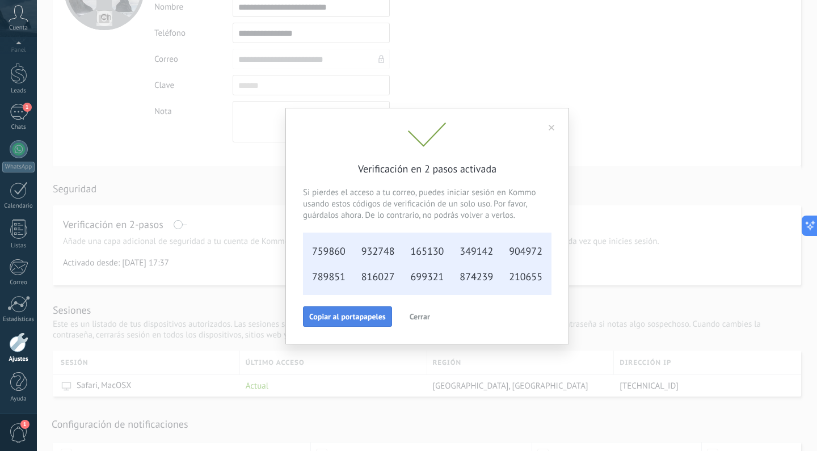
click at [350, 317] on span "Copiar al portapapeles" at bounding box center [347, 317] width 77 height 8
click at [421, 314] on span "Cerrar" at bounding box center [420, 317] width 20 height 8
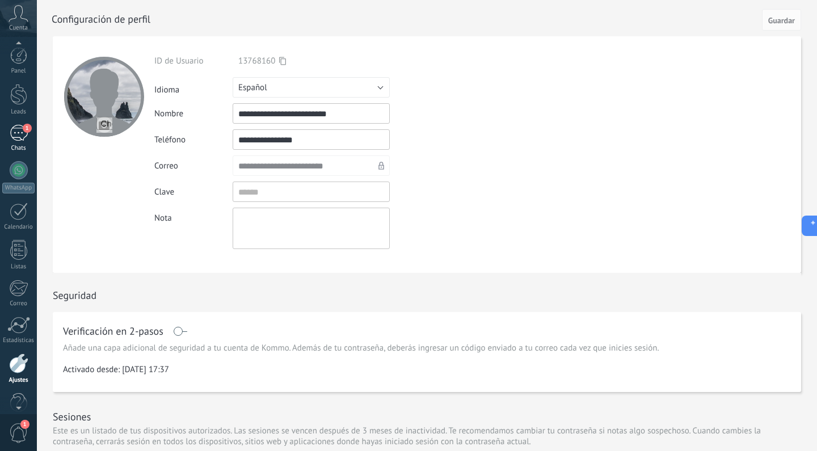
scroll to position [0, 0]
click at [18, 133] on div "1" at bounding box center [19, 133] width 18 height 16
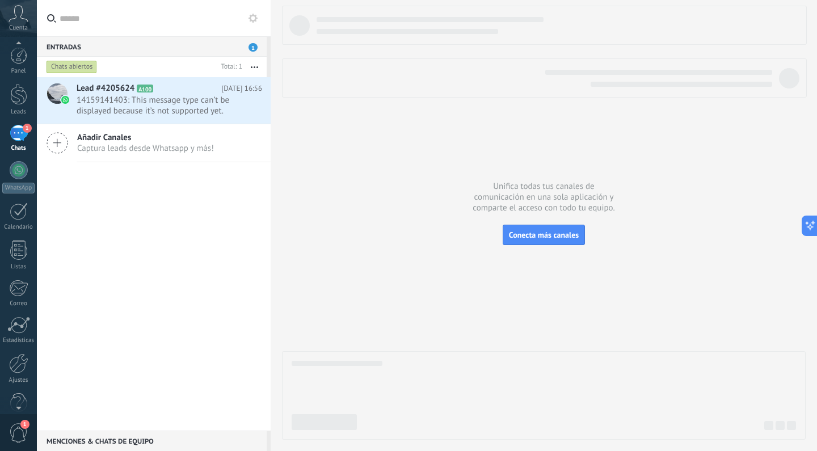
scroll to position [3, 0]
click at [16, 365] on div at bounding box center [18, 360] width 19 height 20
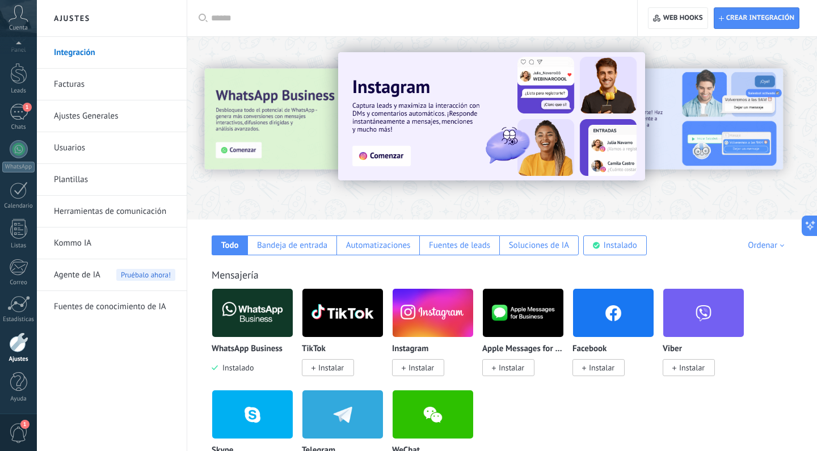
scroll to position [27, 0]
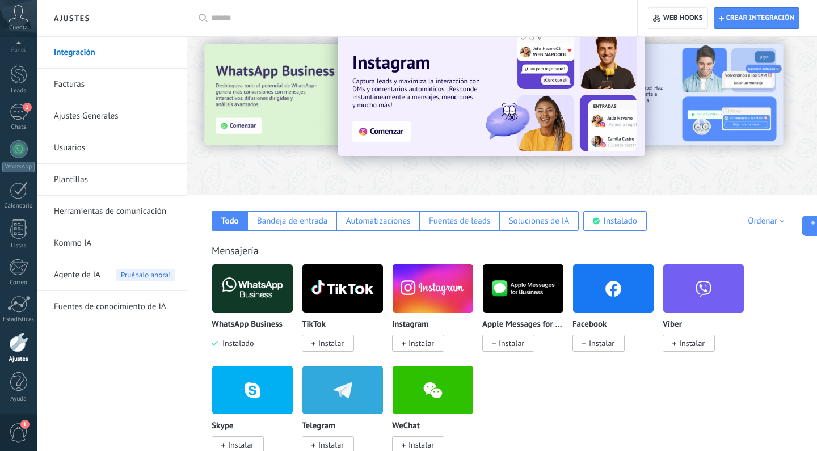
click at [419, 288] on img at bounding box center [433, 288] width 81 height 55
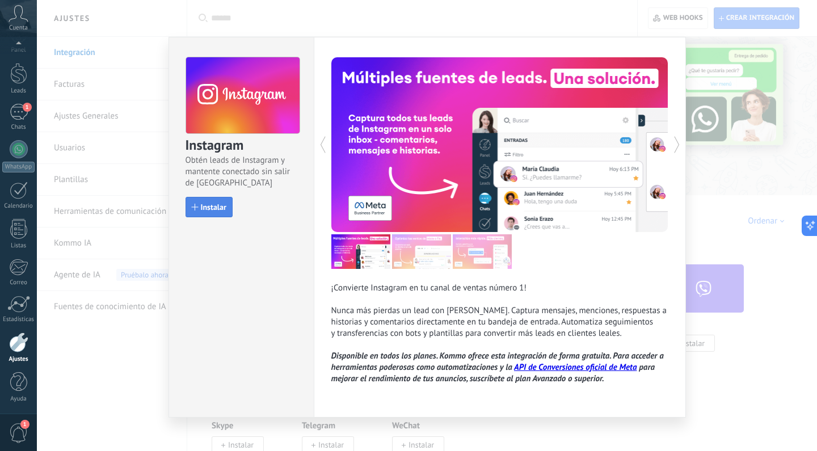
click at [214, 213] on button "Instalar" at bounding box center [209, 207] width 47 height 20
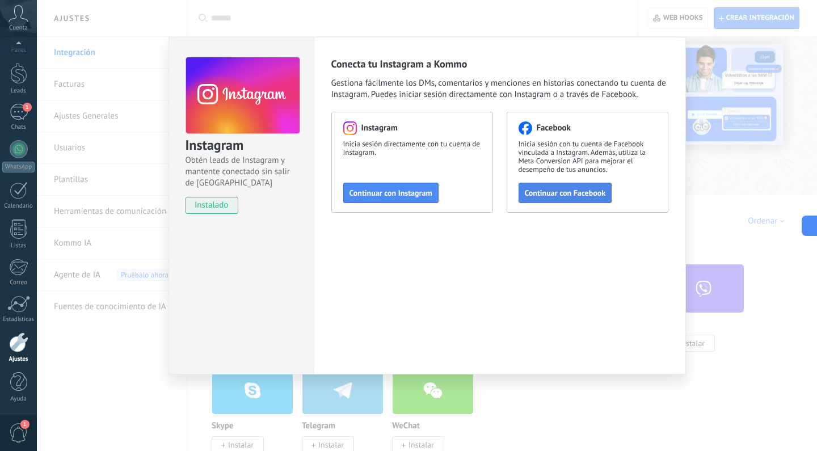
click at [573, 194] on span "Continuar con Facebook" at bounding box center [565, 193] width 81 height 8
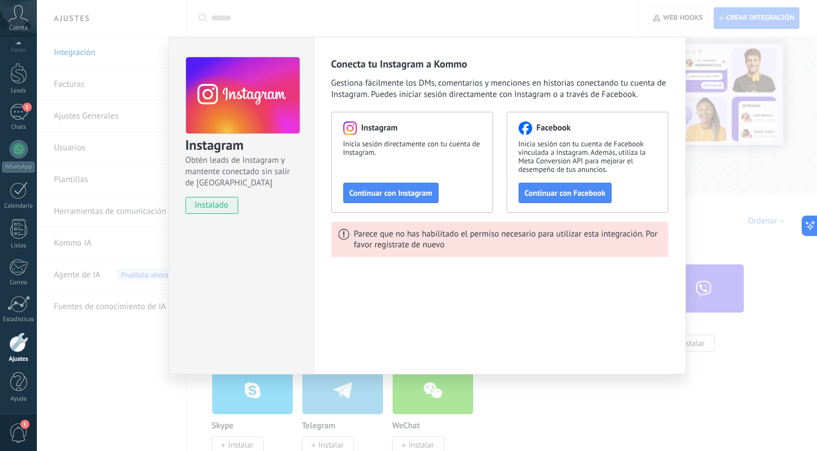
click at [595, 390] on div "Instagram Obtén leads de Instagram y mantente conectado sin salir de Kommo inst…" at bounding box center [427, 225] width 780 height 451
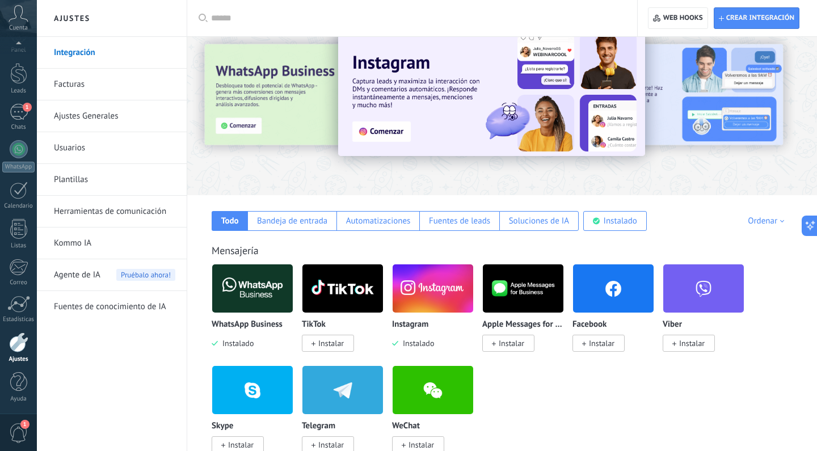
click at [419, 284] on img at bounding box center [433, 288] width 81 height 55
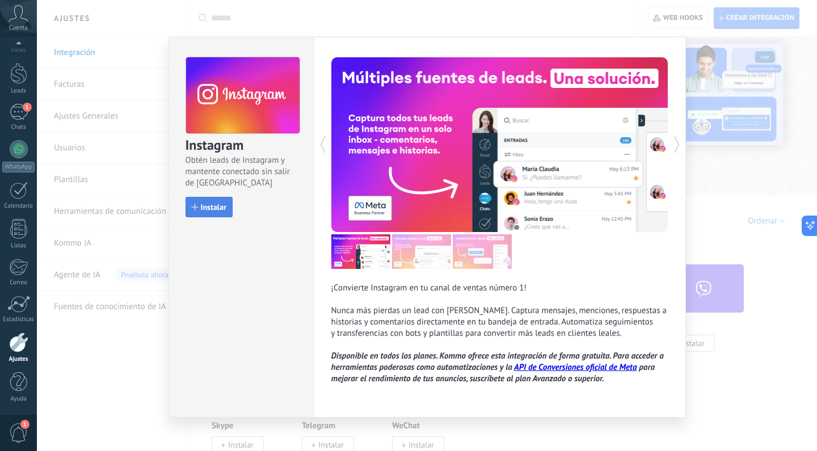
click at [211, 204] on span "Instalar" at bounding box center [214, 207] width 26 height 8
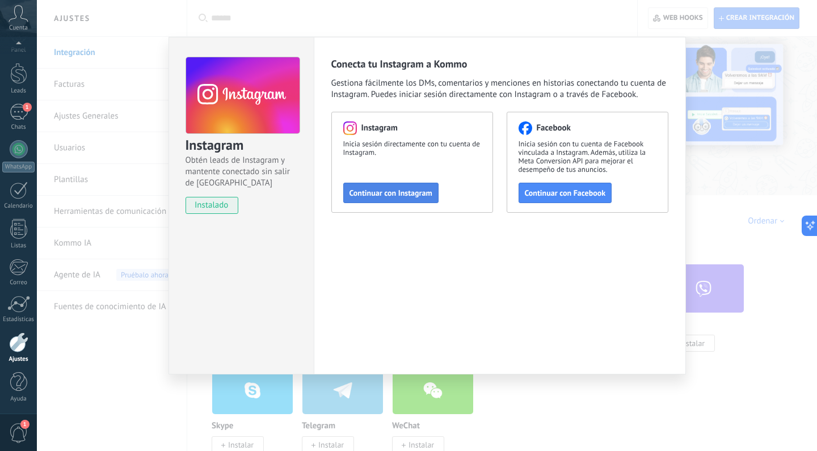
click at [376, 195] on span "Continuar con Instagram" at bounding box center [391, 193] width 83 height 8
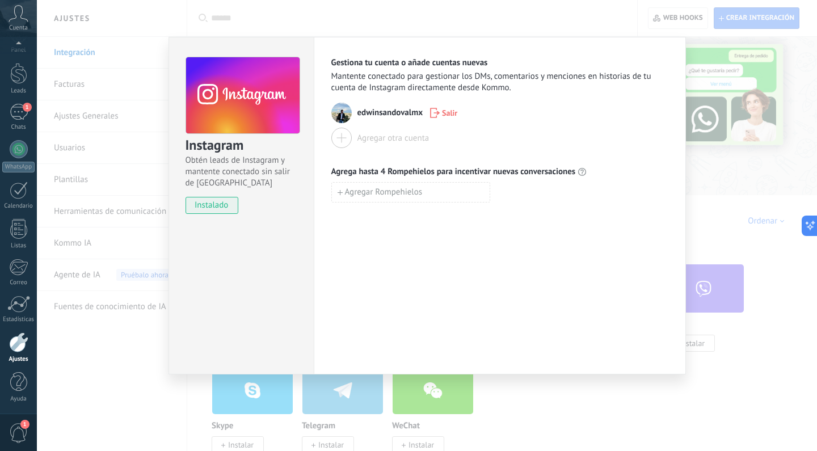
click at [738, 239] on div "Instagram Obtén leads de Instagram y mantente conectado sin salir de Kommo inst…" at bounding box center [427, 225] width 780 height 451
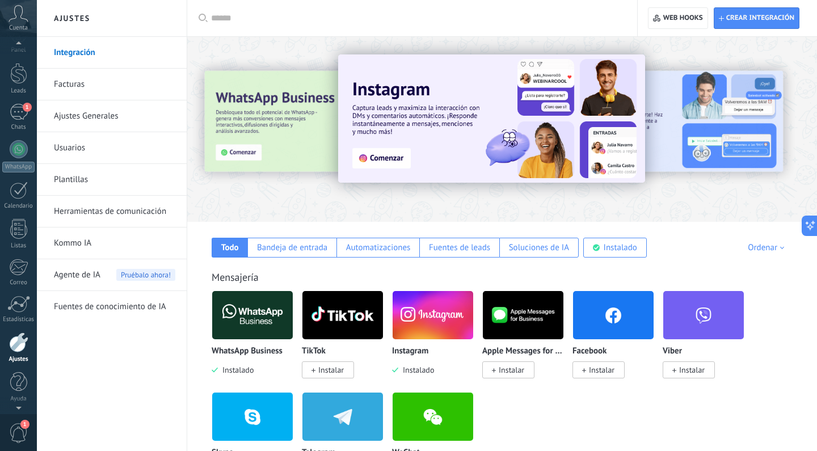
scroll to position [11, 0]
click at [20, 19] on icon at bounding box center [19, 13] width 20 height 17
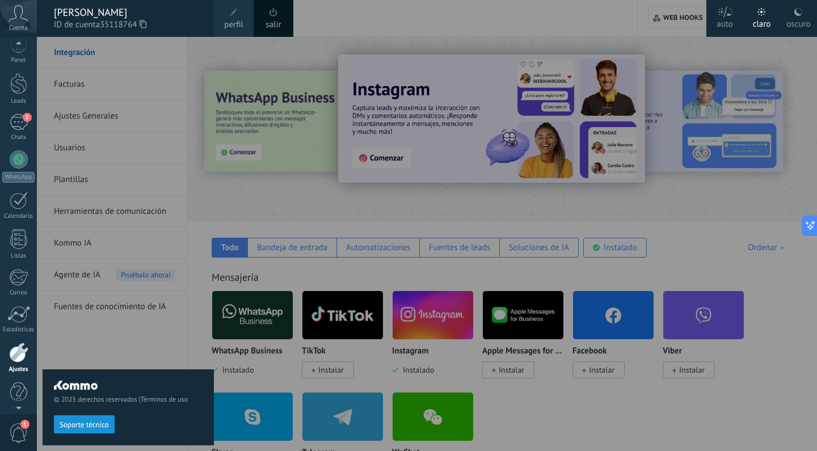
click at [232, 20] on span "perfil" at bounding box center [233, 25] width 19 height 12
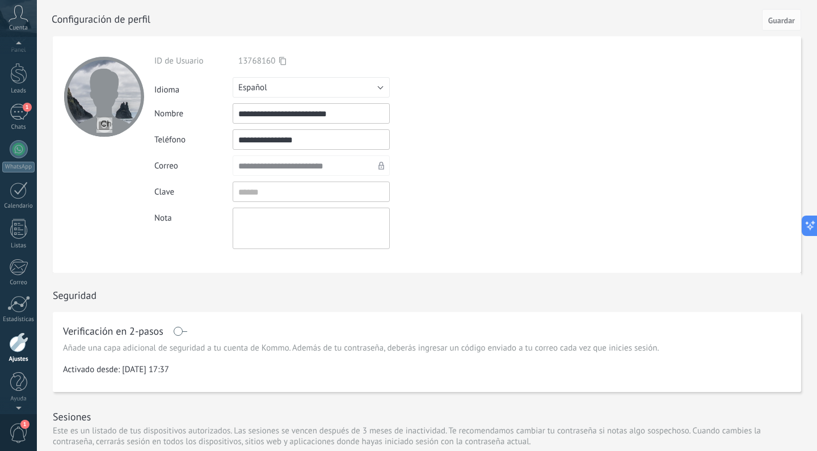
scroll to position [2, 0]
click at [19, 367] on div at bounding box center [18, 361] width 19 height 20
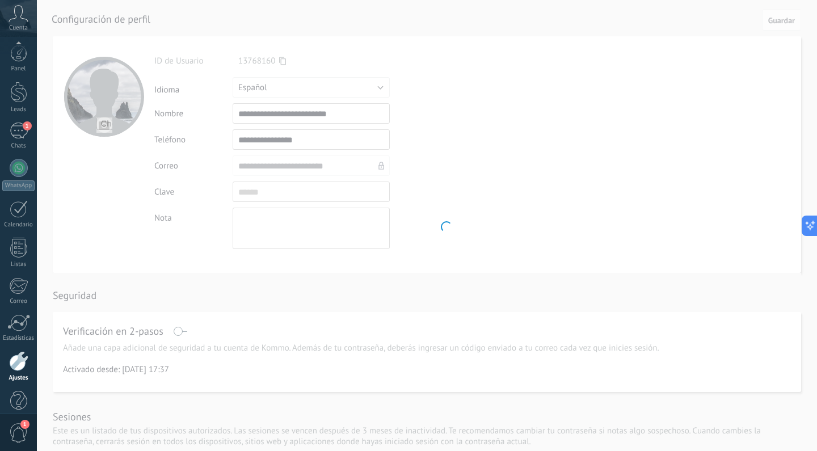
scroll to position [21, 0]
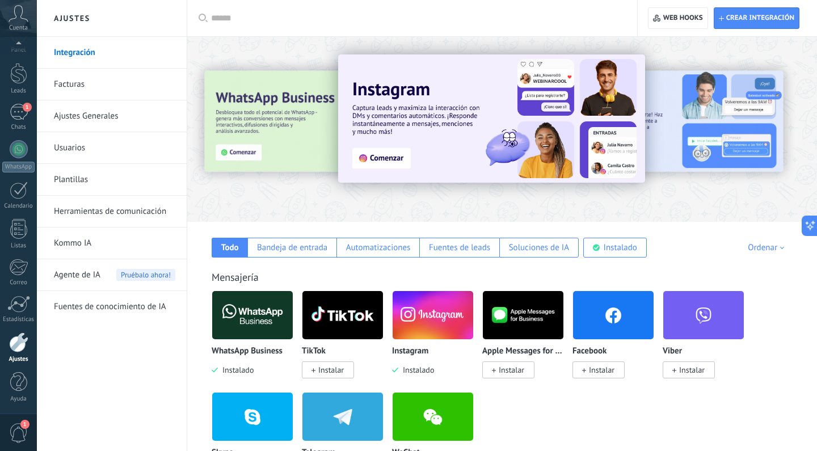
click at [81, 82] on link "Facturas" at bounding box center [114, 85] width 121 height 32
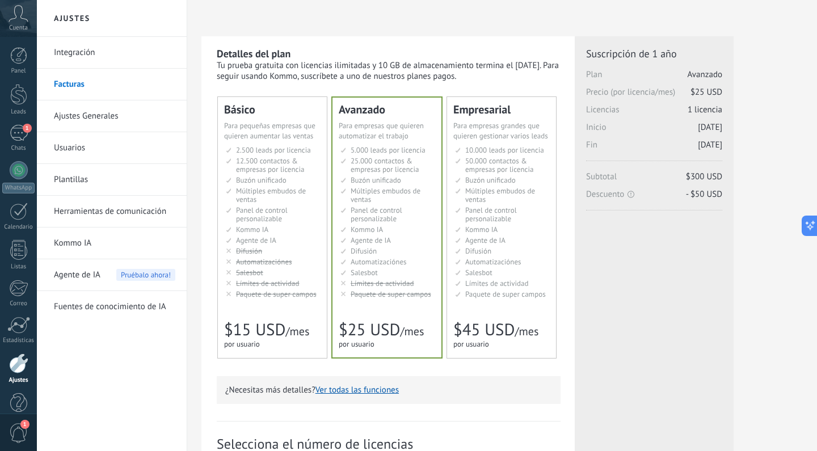
click at [521, 31] on div at bounding box center [502, 18] width 602 height 36
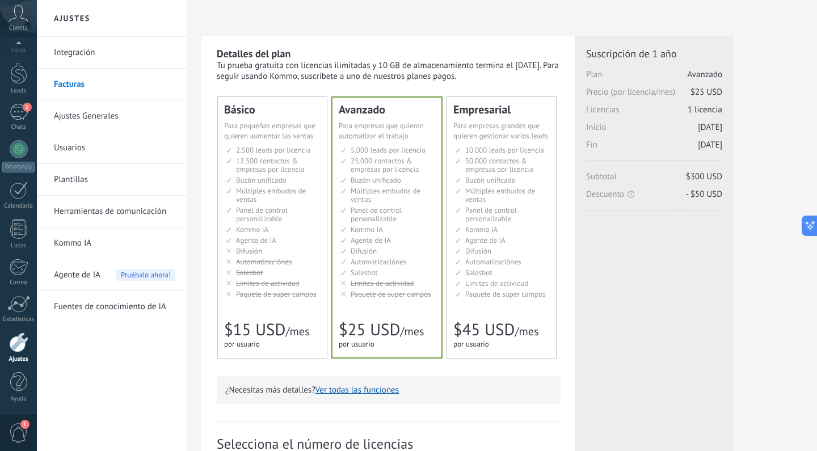
click at [19, 18] on icon at bounding box center [19, 13] width 20 height 17
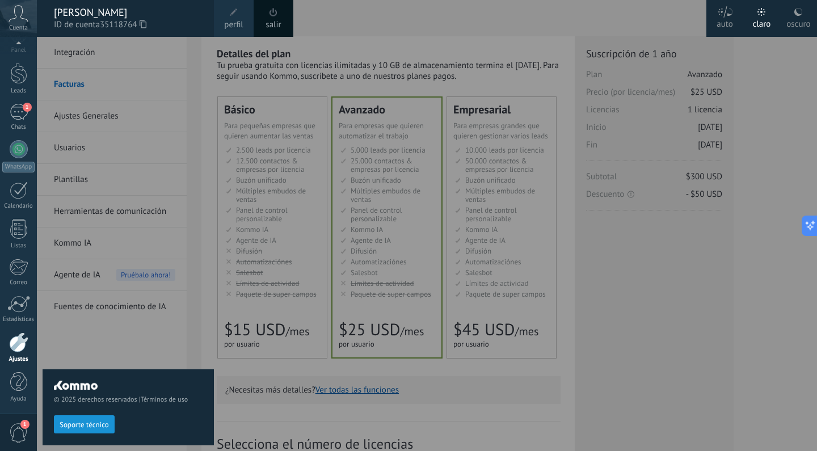
click at [19, 18] on icon at bounding box center [19, 13] width 20 height 17
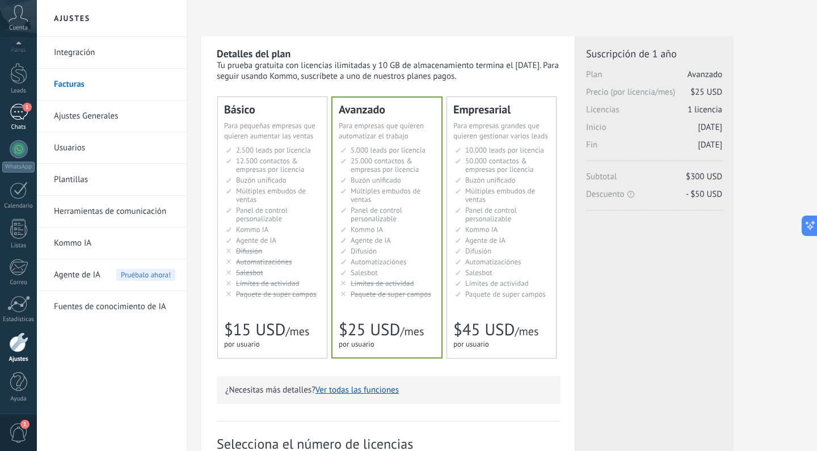
click at [21, 111] on div "1" at bounding box center [19, 112] width 18 height 16
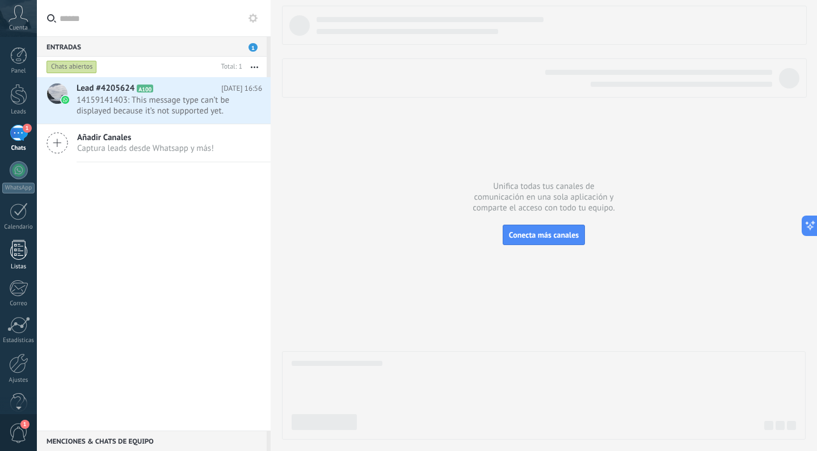
click at [15, 246] on div at bounding box center [18, 250] width 17 height 20
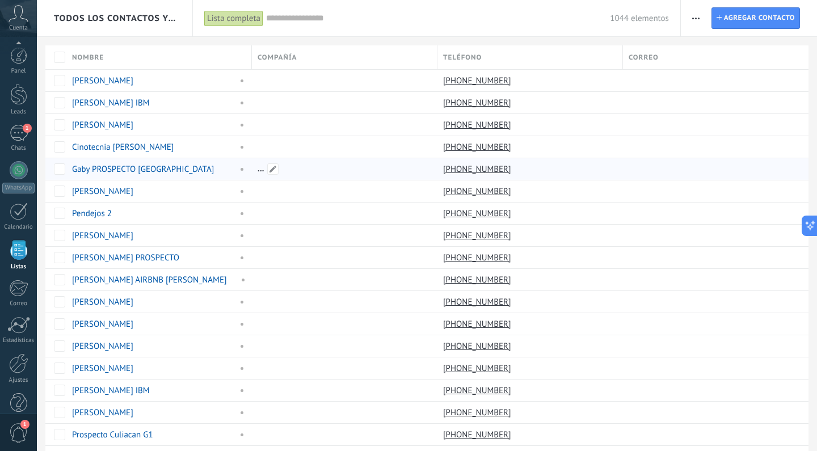
scroll to position [21, 0]
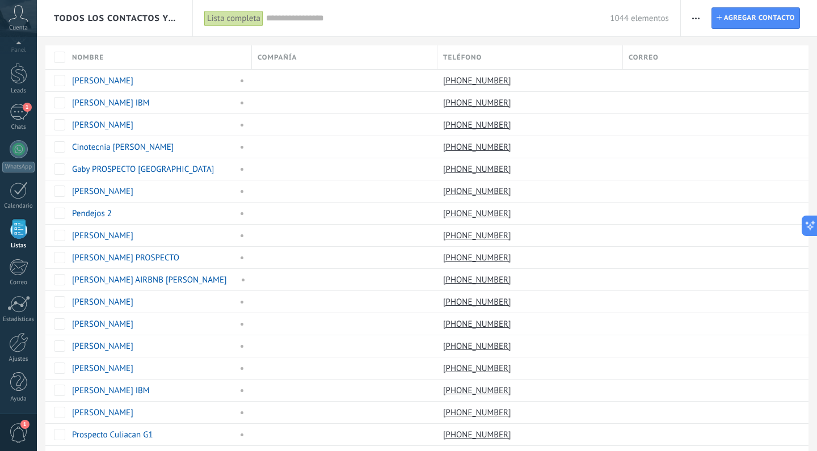
click at [696, 19] on use "button" at bounding box center [695, 19] width 7 height 2
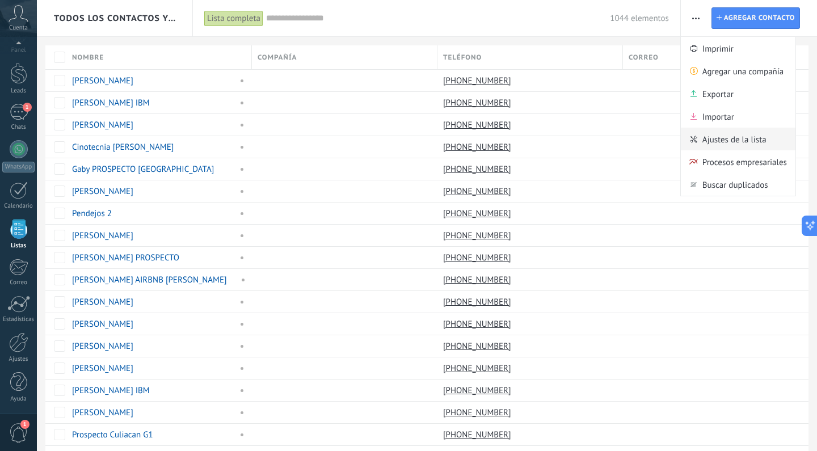
click at [713, 141] on span "Ajustes de la lista" at bounding box center [735, 139] width 64 height 23
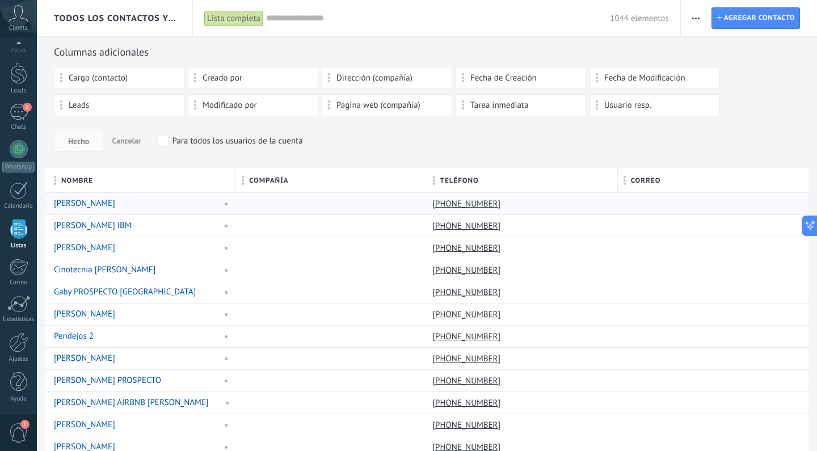
click at [716, 201] on div at bounding box center [709, 204] width 182 height 22
click at [72, 204] on link "[PERSON_NAME]" at bounding box center [84, 203] width 61 height 11
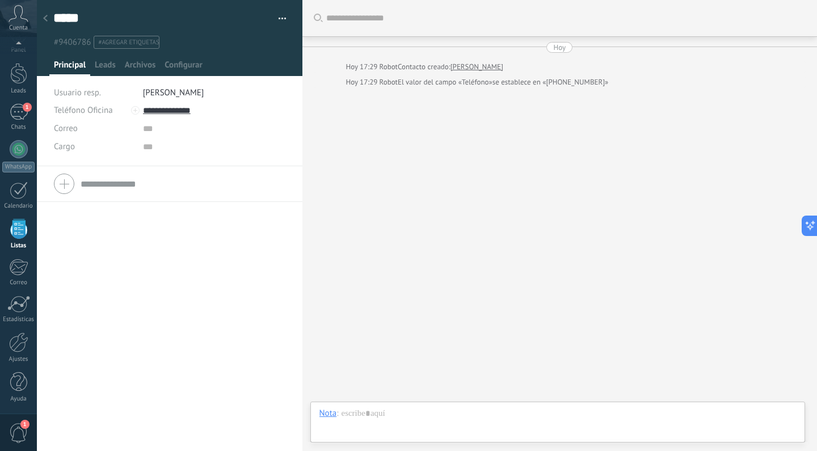
click at [45, 20] on use at bounding box center [45, 18] width 5 height 7
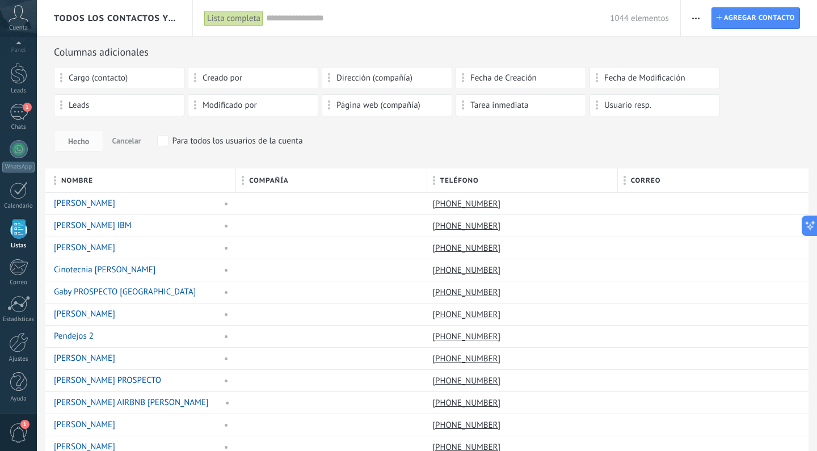
click at [698, 19] on span "button" at bounding box center [695, 18] width 7 height 22
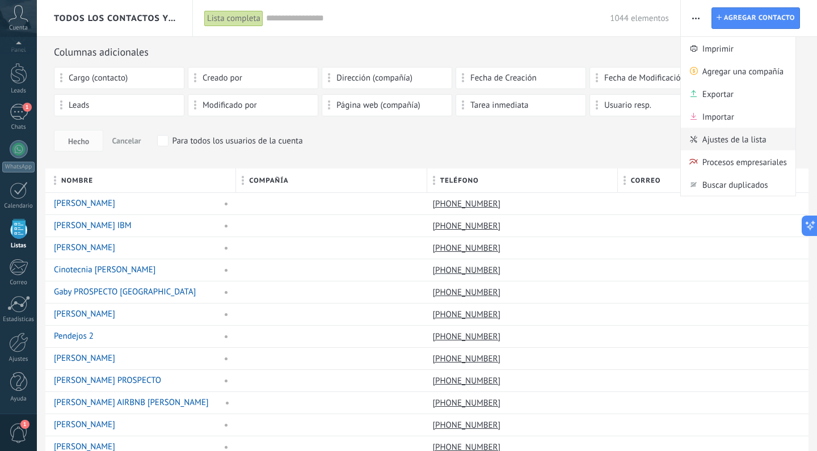
click at [718, 139] on span "Ajustes de la lista" at bounding box center [735, 139] width 64 height 23
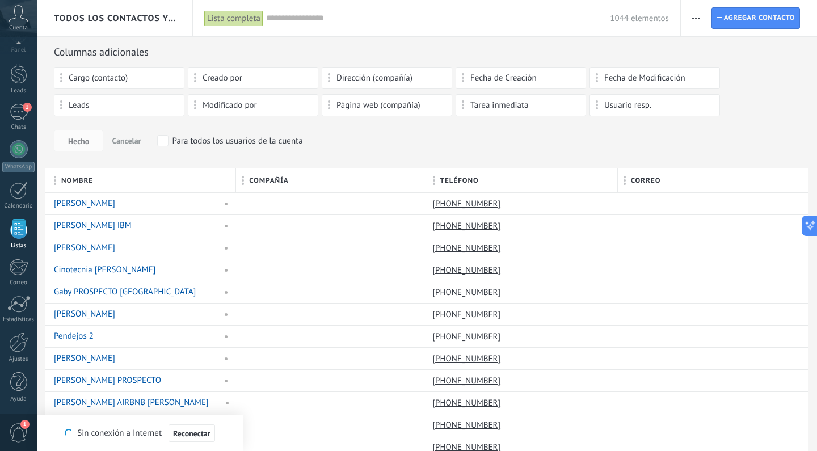
click at [699, 18] on icon "button" at bounding box center [695, 19] width 7 height 2
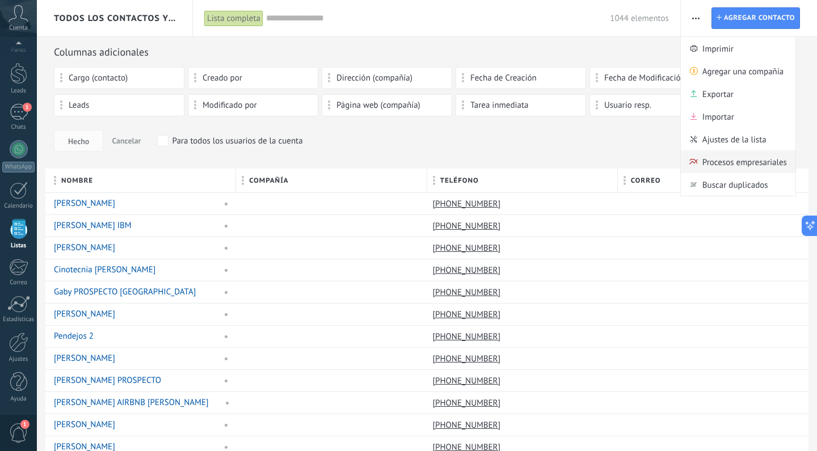
click at [713, 164] on span "Procesos empresariales" at bounding box center [745, 161] width 85 height 23
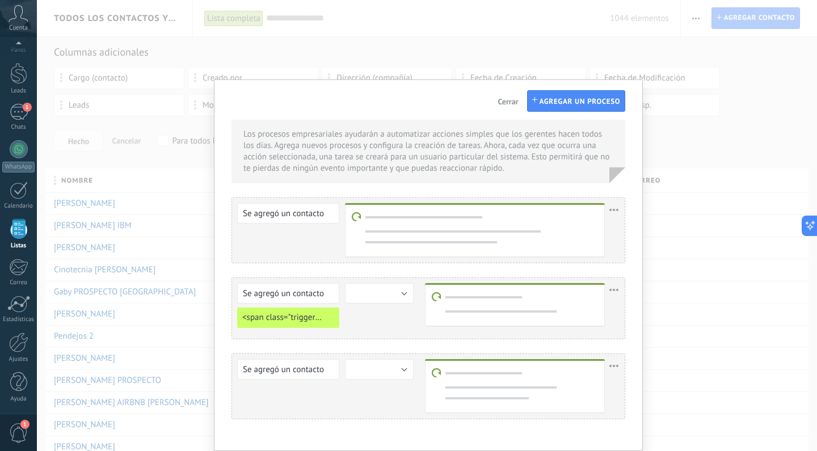
scroll to position [78, 0]
click at [403, 294] on div "Se agregó un contacto Se agregó una compañía Se agregó un contacto <span class=…" at bounding box center [429, 309] width 394 height 62
click at [394, 293] on div "Se agregó un contacto Se agregó una compañía Se agregó un contacto <span class=…" at bounding box center [429, 309] width 394 height 62
click at [532, 101] on icon "button" at bounding box center [534, 99] width 5 height 5
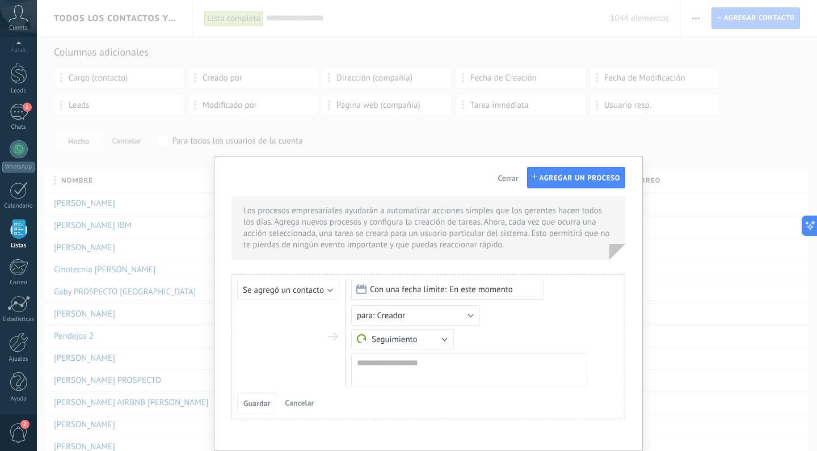
click at [507, 174] on span "Cerrar" at bounding box center [508, 178] width 20 height 8
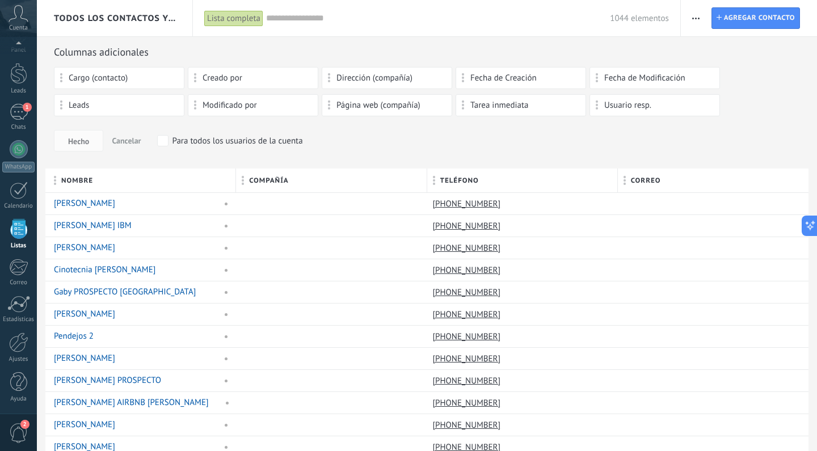
scroll to position [0, 0]
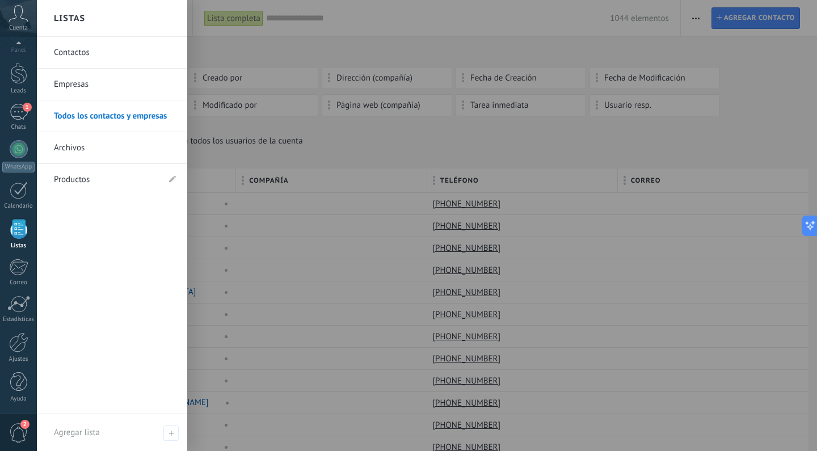
click at [19, 234] on div at bounding box center [18, 229] width 17 height 20
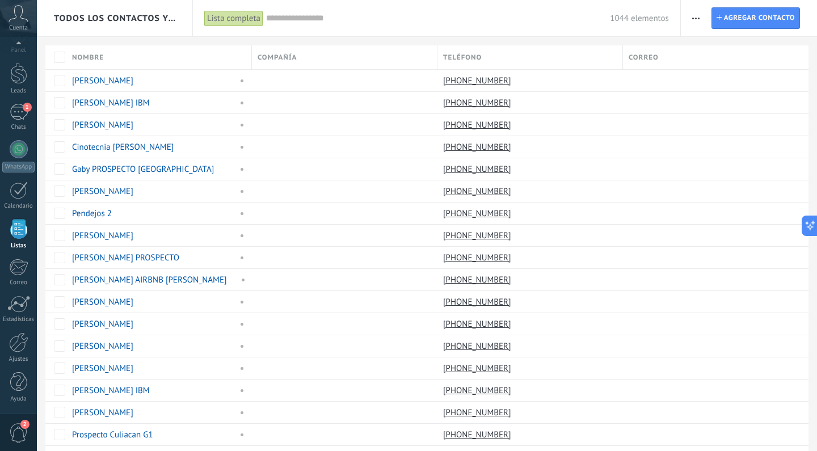
click at [19, 234] on div at bounding box center [18, 229] width 17 height 20
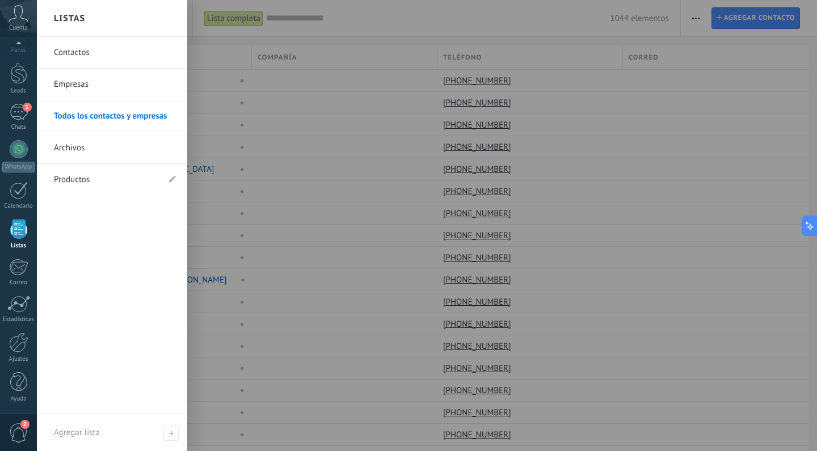
click at [116, 115] on link "Todos los contactos y empresas" at bounding box center [115, 116] width 122 height 32
click at [91, 52] on link "Contactos" at bounding box center [115, 53] width 122 height 32
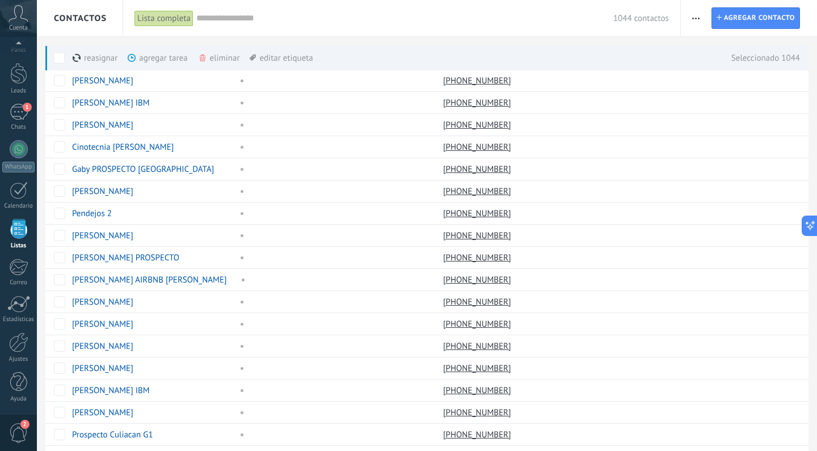
click at [214, 51] on div "eliminar màs" at bounding box center [238, 57] width 81 height 25
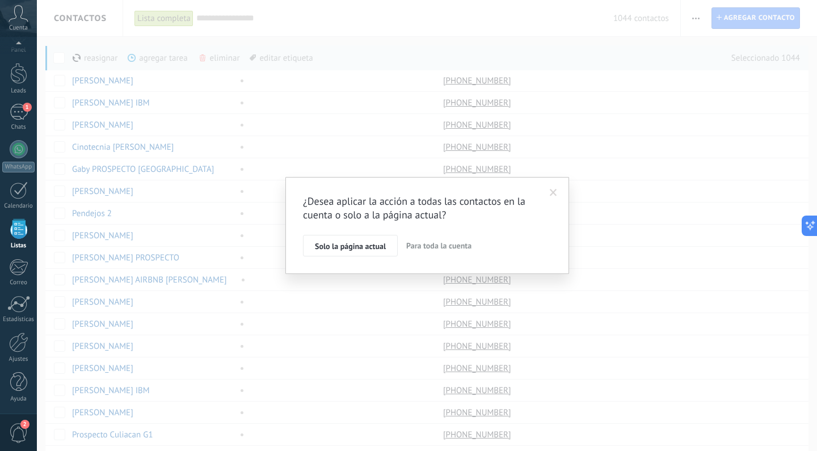
click at [426, 247] on span "Para toda la cuenta" at bounding box center [438, 246] width 65 height 10
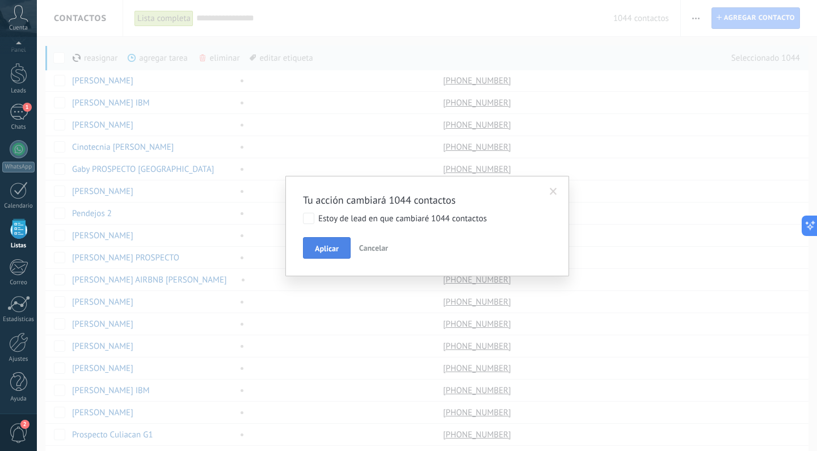
click at [324, 251] on span "Aplicar" at bounding box center [327, 249] width 24 height 8
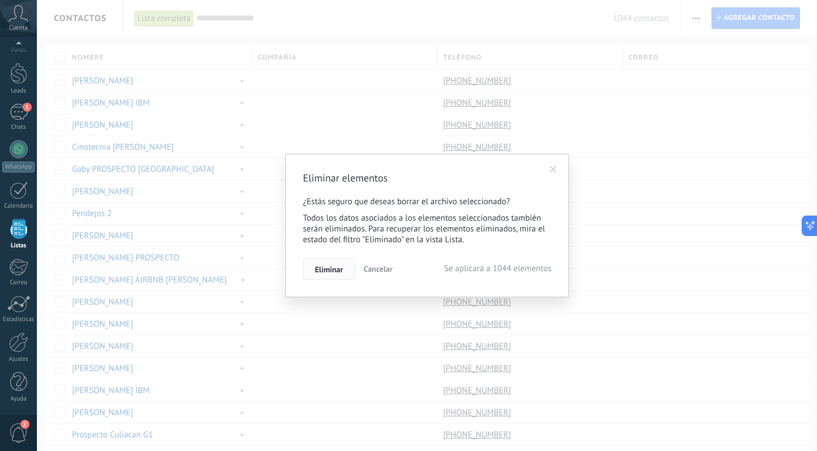
click at [331, 267] on span "Eliminar" at bounding box center [329, 270] width 28 height 8
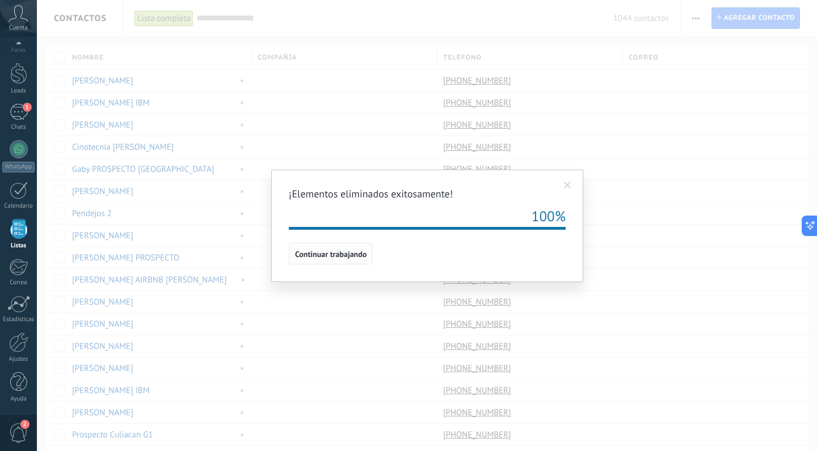
click at [310, 259] on button "Continuar trabajando" at bounding box center [331, 254] width 84 height 22
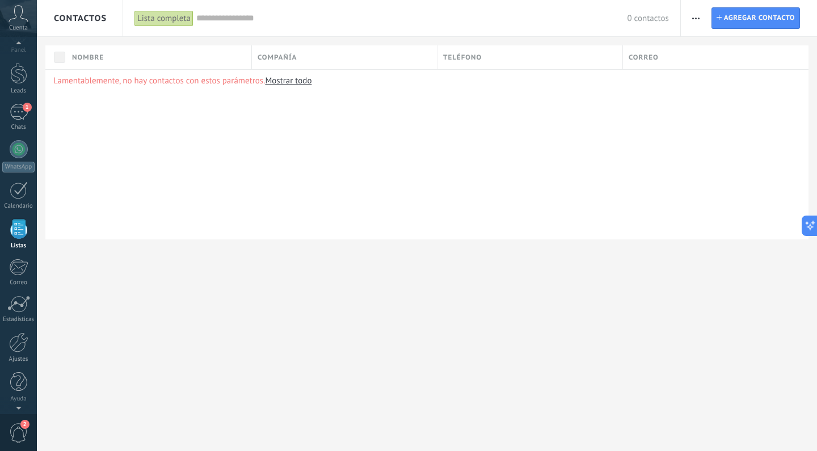
scroll to position [19, 0]
click at [19, 75] on div at bounding box center [18, 75] width 17 height 21
